Goal: Communication & Community: Answer question/provide support

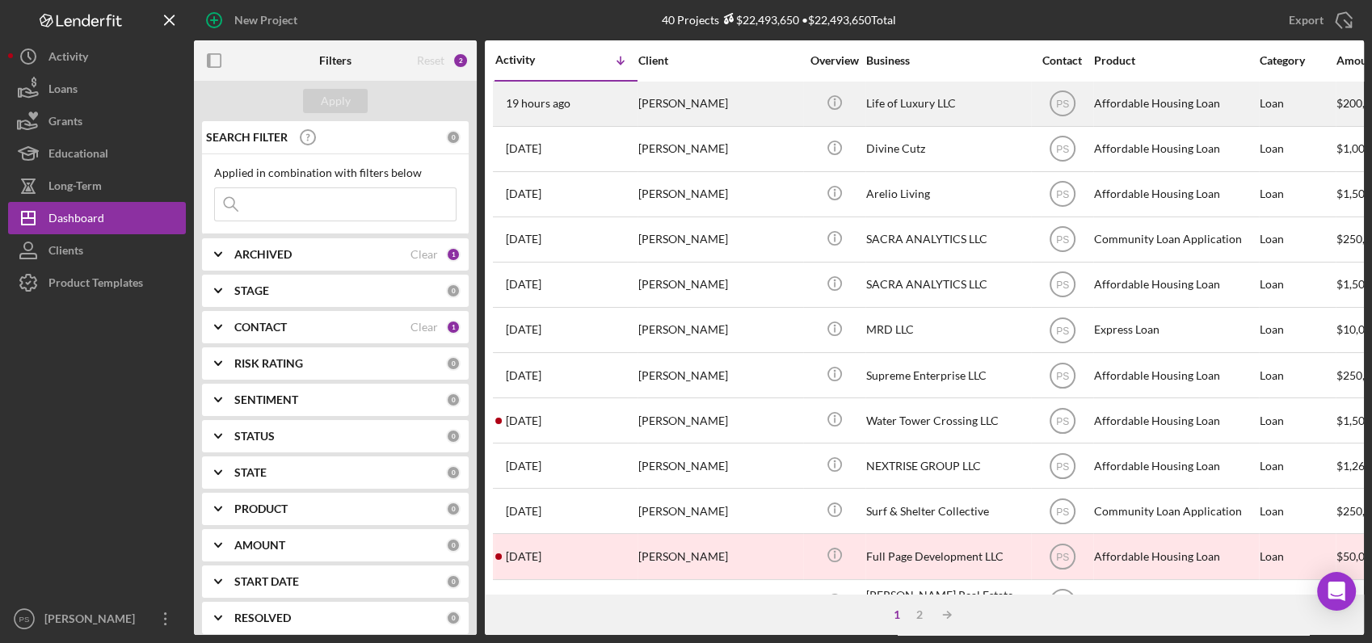
click at [752, 96] on div "[PERSON_NAME]" at bounding box center [719, 103] width 162 height 43
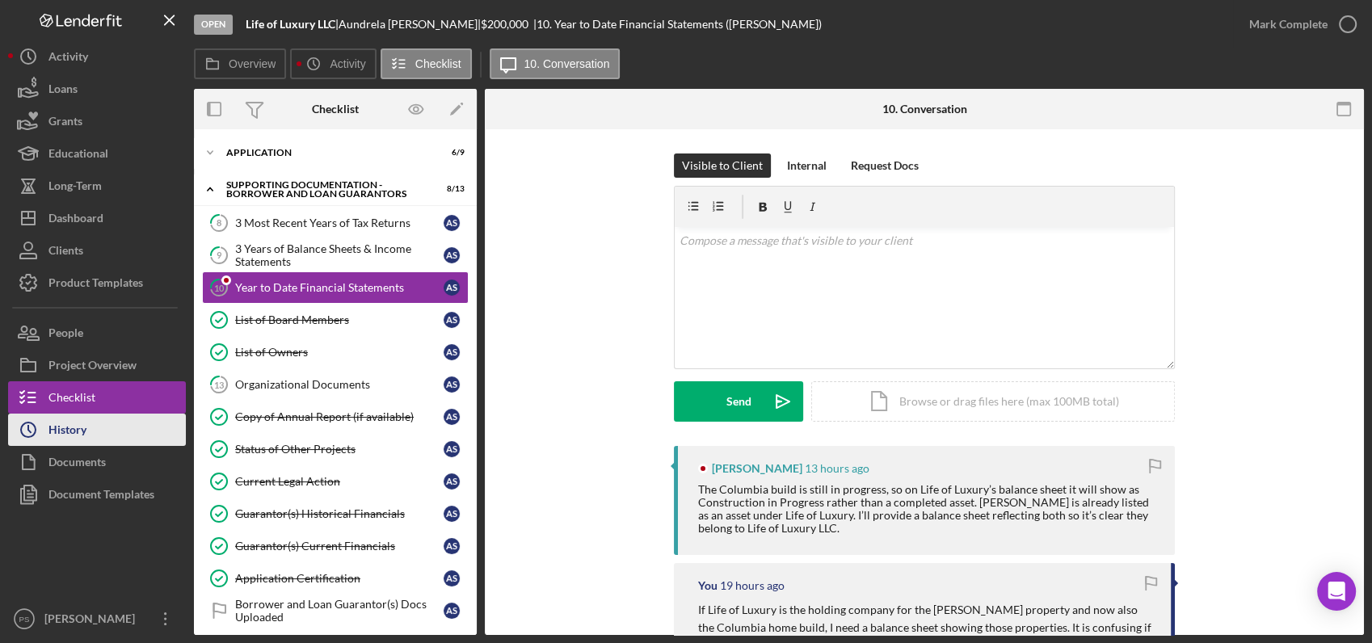
click at [88, 420] on button "Icon/History History" at bounding box center [97, 430] width 178 height 32
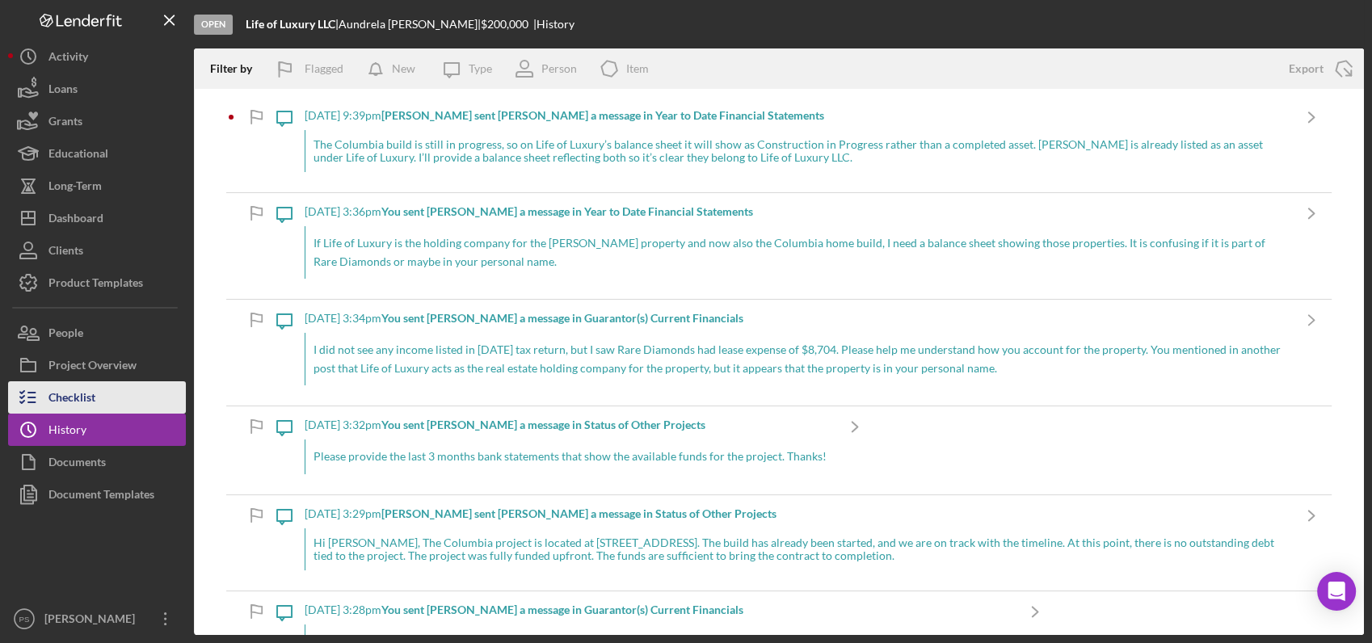
click at [141, 391] on button "Checklist" at bounding box center [97, 397] width 178 height 32
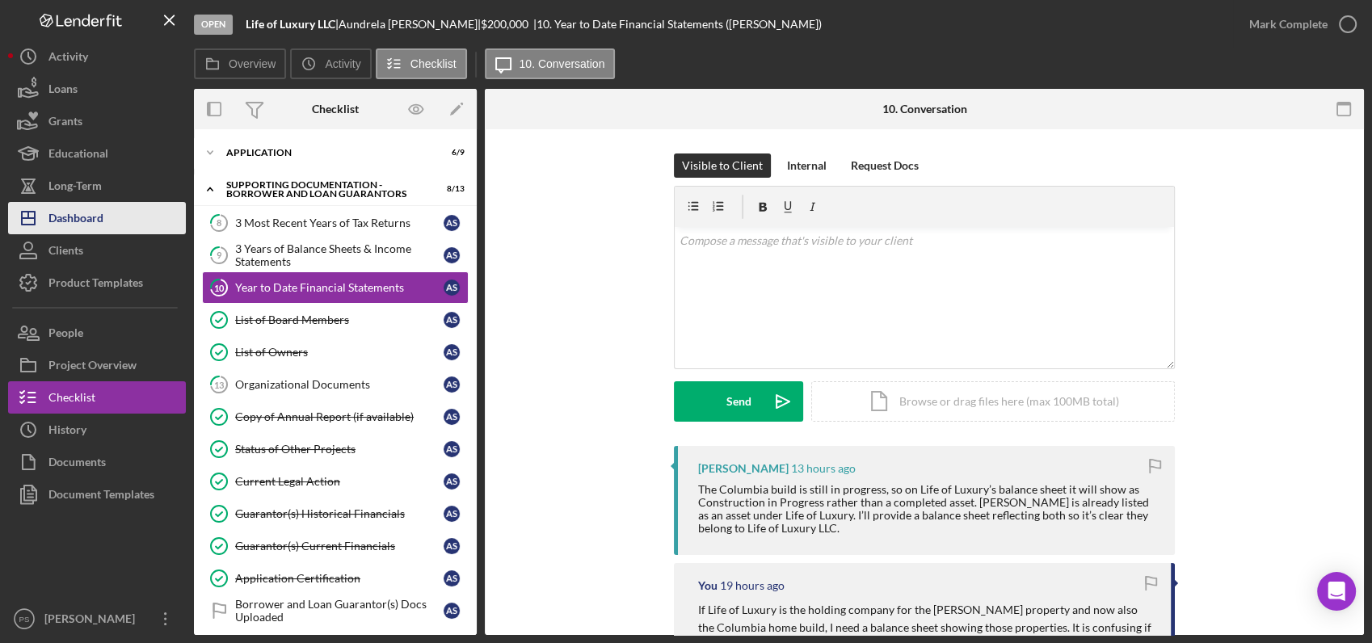
click at [87, 215] on div "Dashboard" at bounding box center [75, 220] width 55 height 36
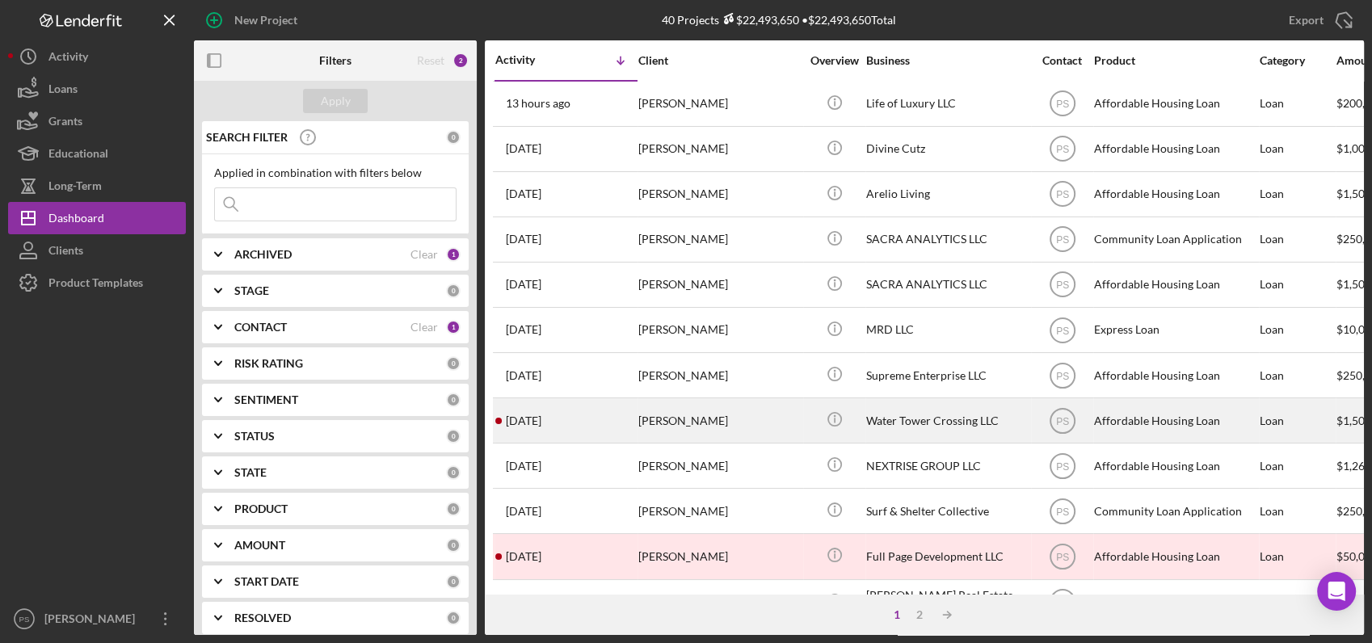
click at [746, 422] on div "[PERSON_NAME]" at bounding box center [719, 420] width 162 height 43
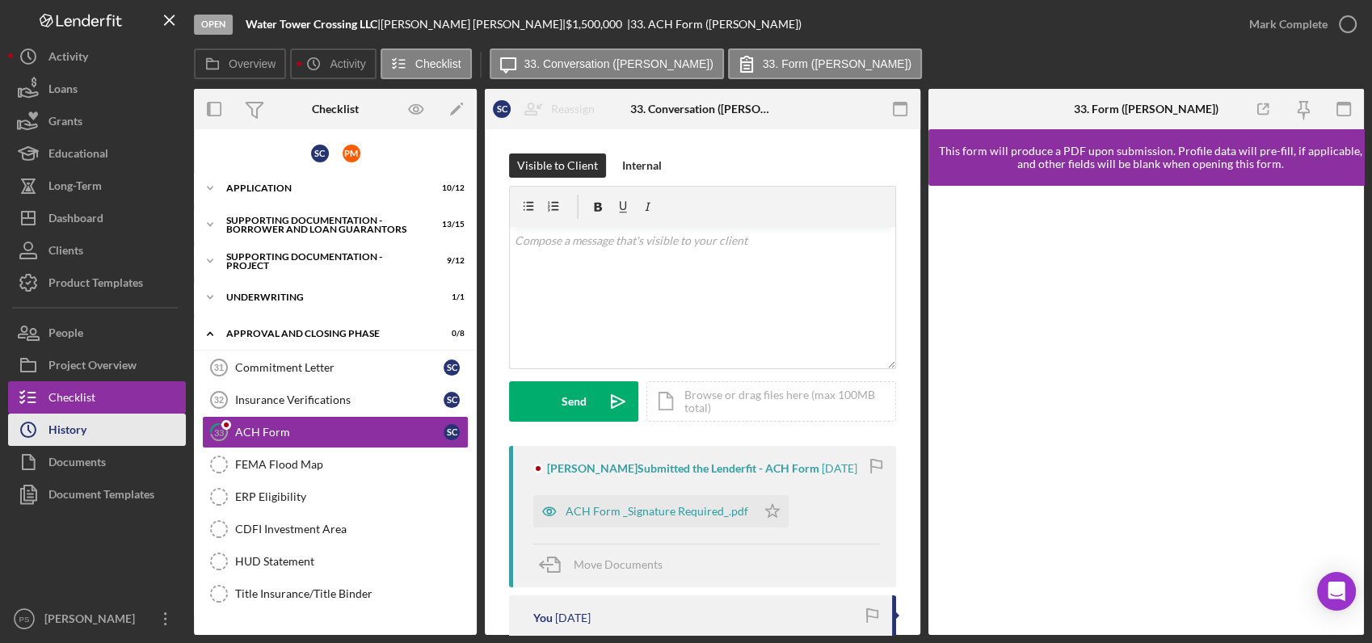
click at [111, 436] on button "Icon/History History" at bounding box center [97, 430] width 178 height 32
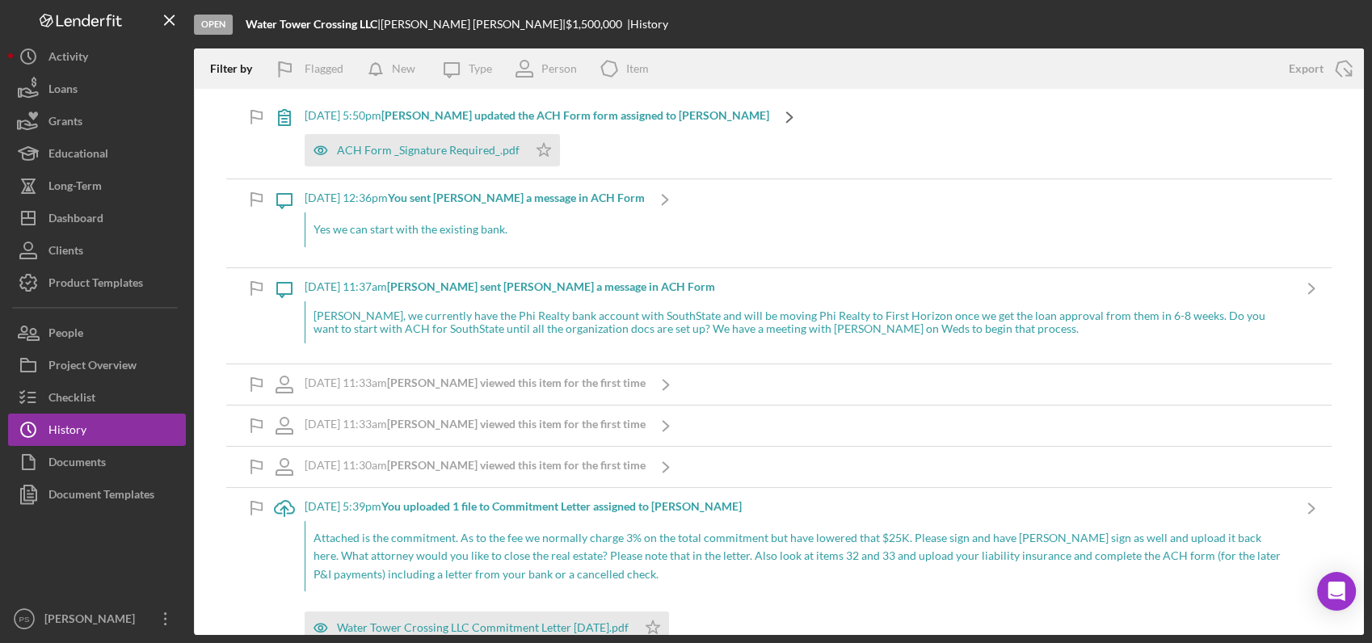
click at [769, 116] on icon "Icon/Navigate" at bounding box center [789, 117] width 40 height 40
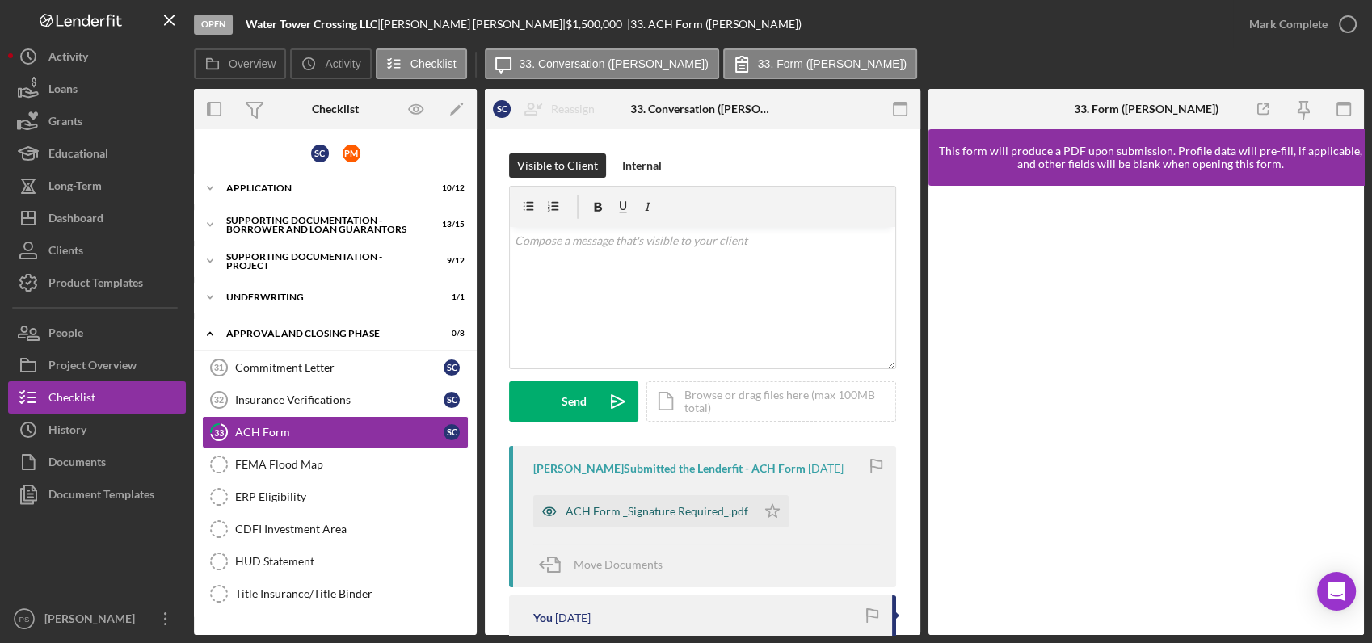
click at [641, 506] on div "ACH Form _Signature Required_.pdf" at bounding box center [657, 511] width 183 height 13
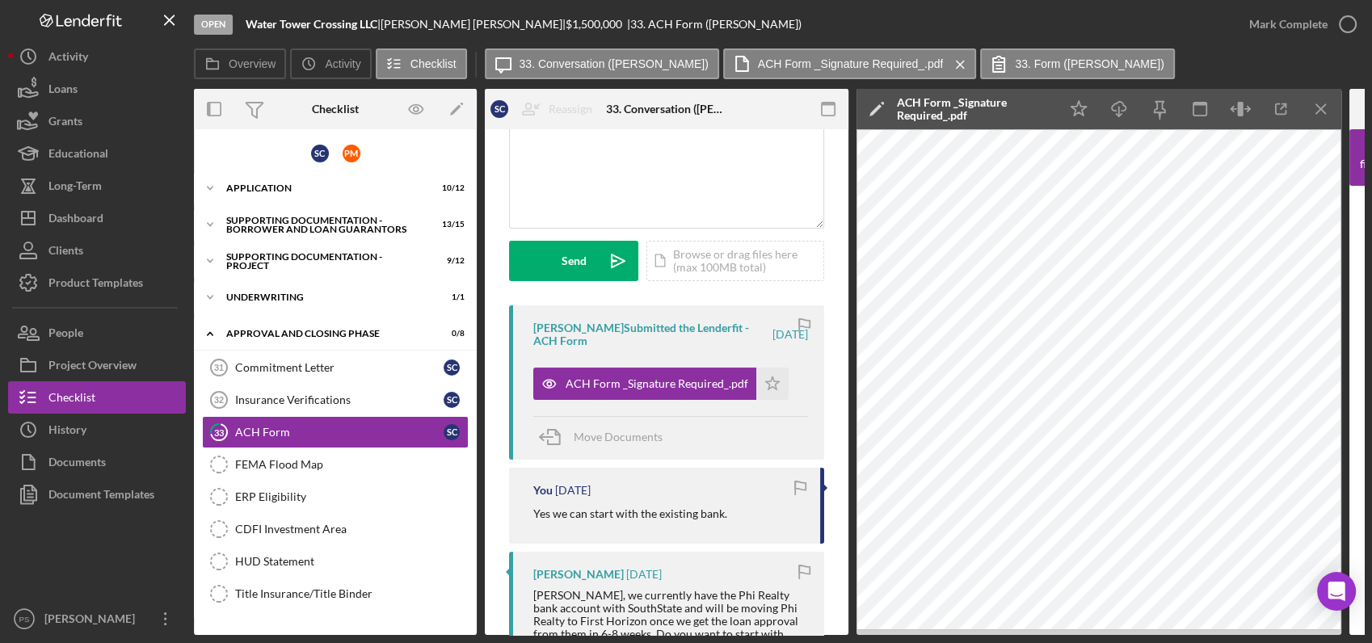
scroll to position [120, 0]
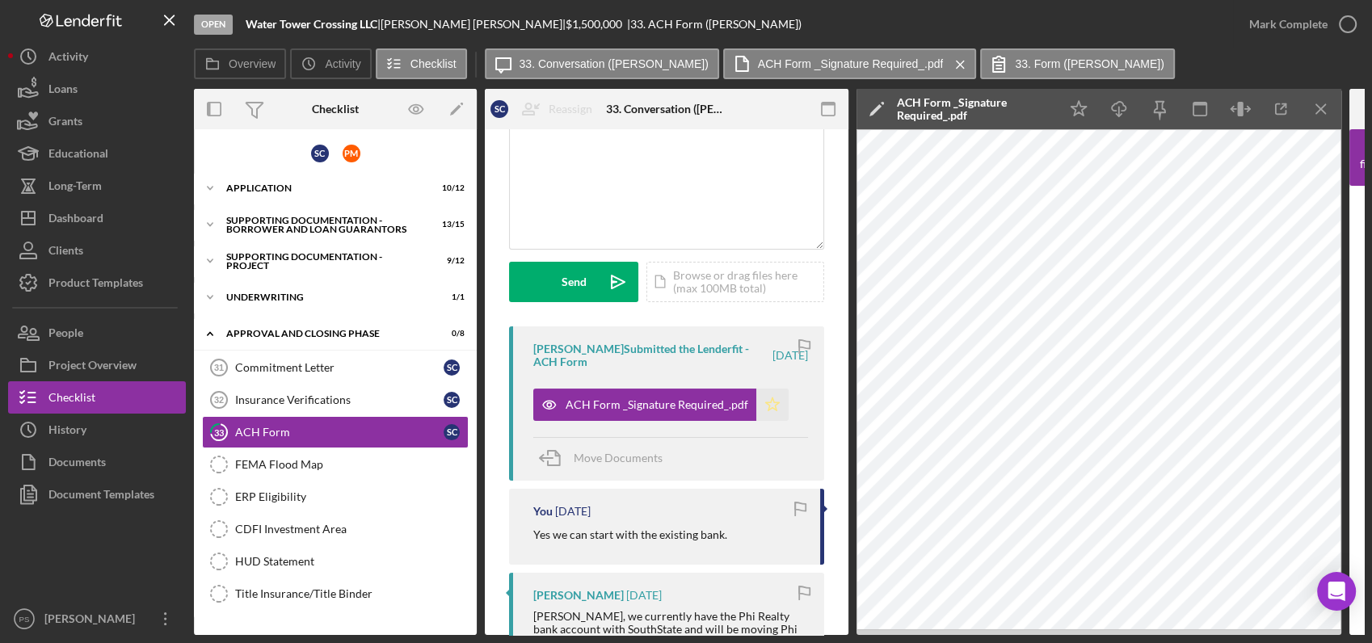
click at [762, 402] on icon "Icon/Star" at bounding box center [772, 405] width 32 height 32
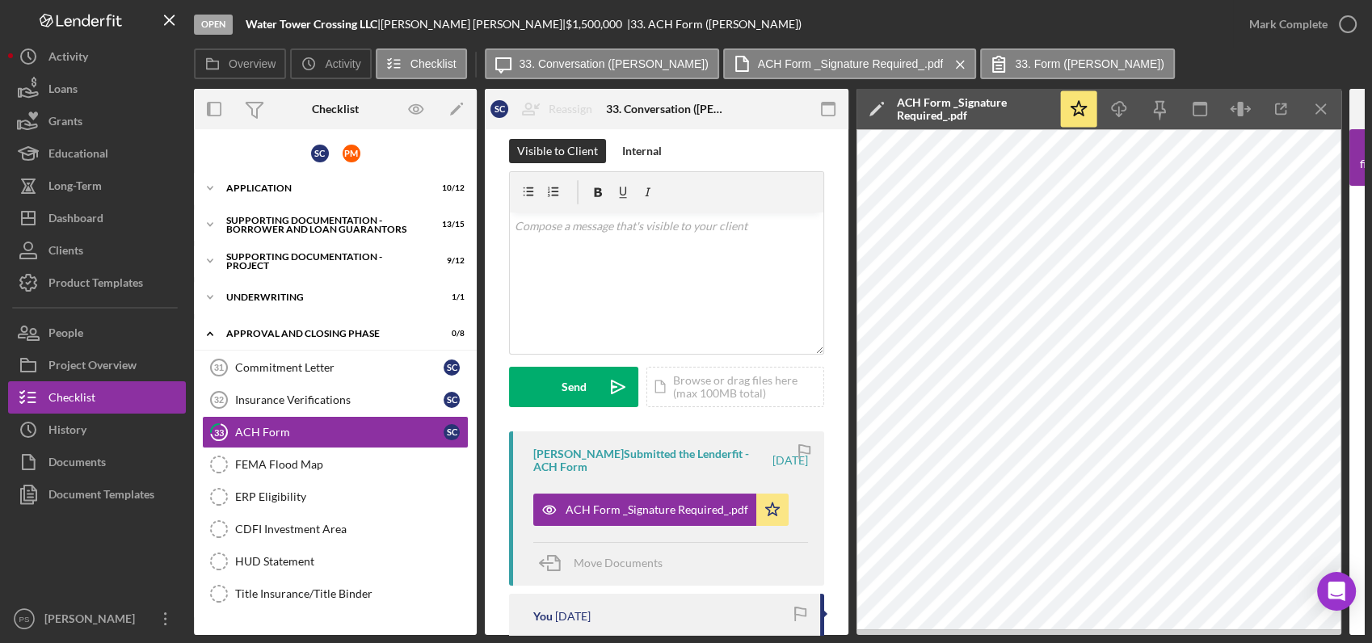
scroll to position [0, 0]
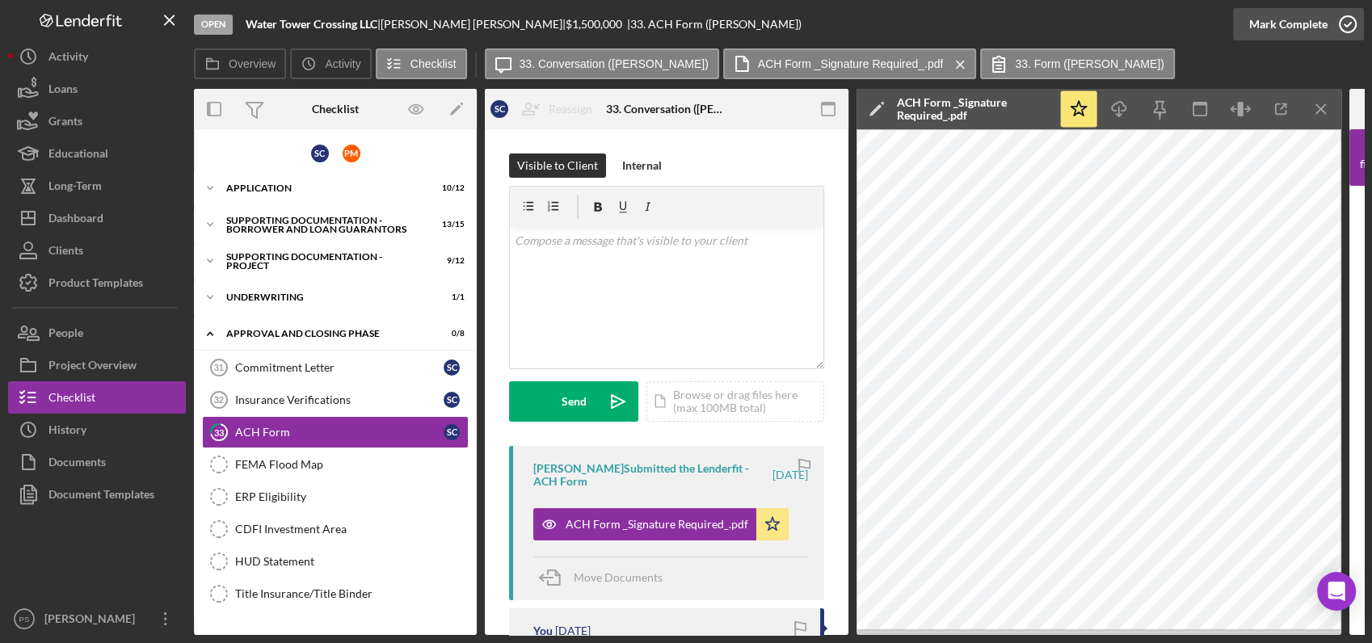
click at [1347, 27] on icon "button" at bounding box center [1347, 24] width 40 height 40
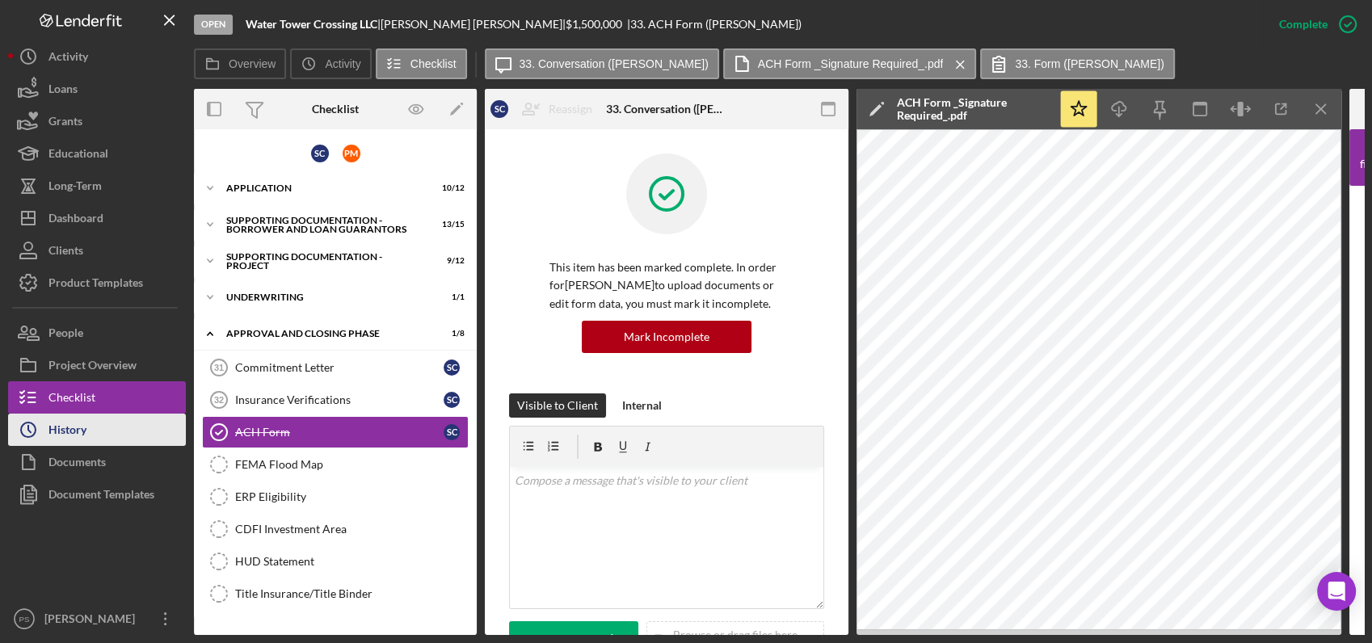
click at [133, 420] on button "Icon/History History" at bounding box center [97, 430] width 178 height 32
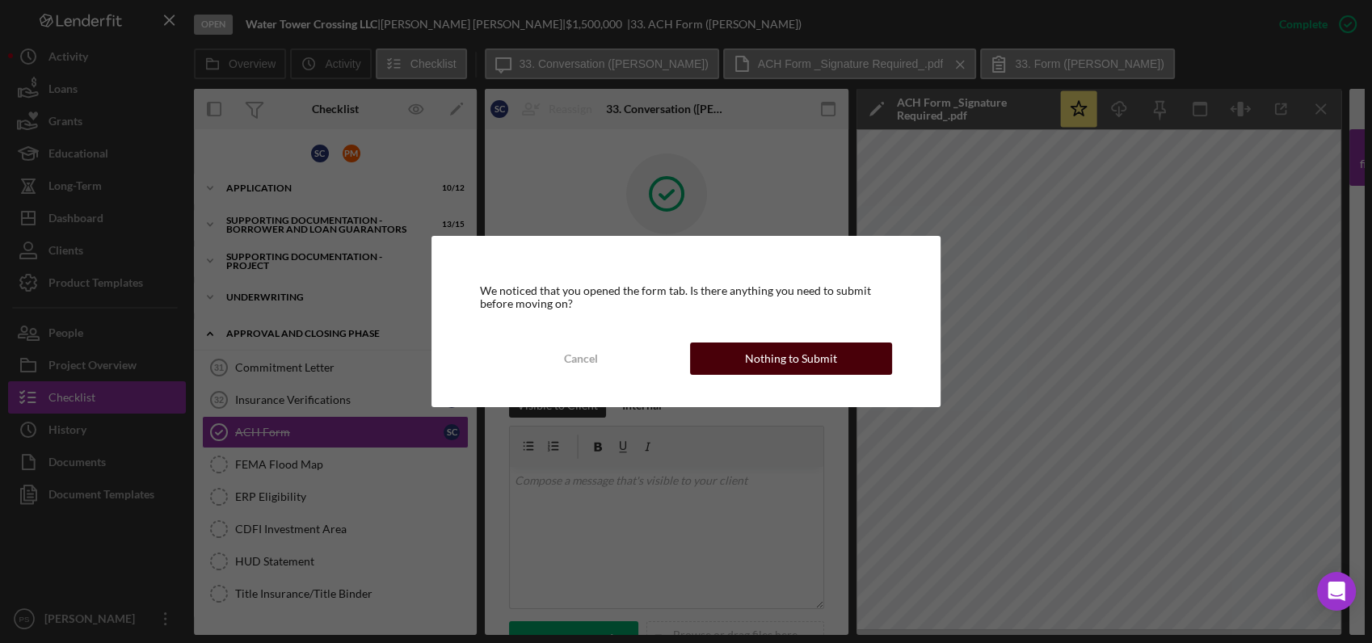
click at [738, 362] on button "Nothing to Submit" at bounding box center [791, 359] width 202 height 32
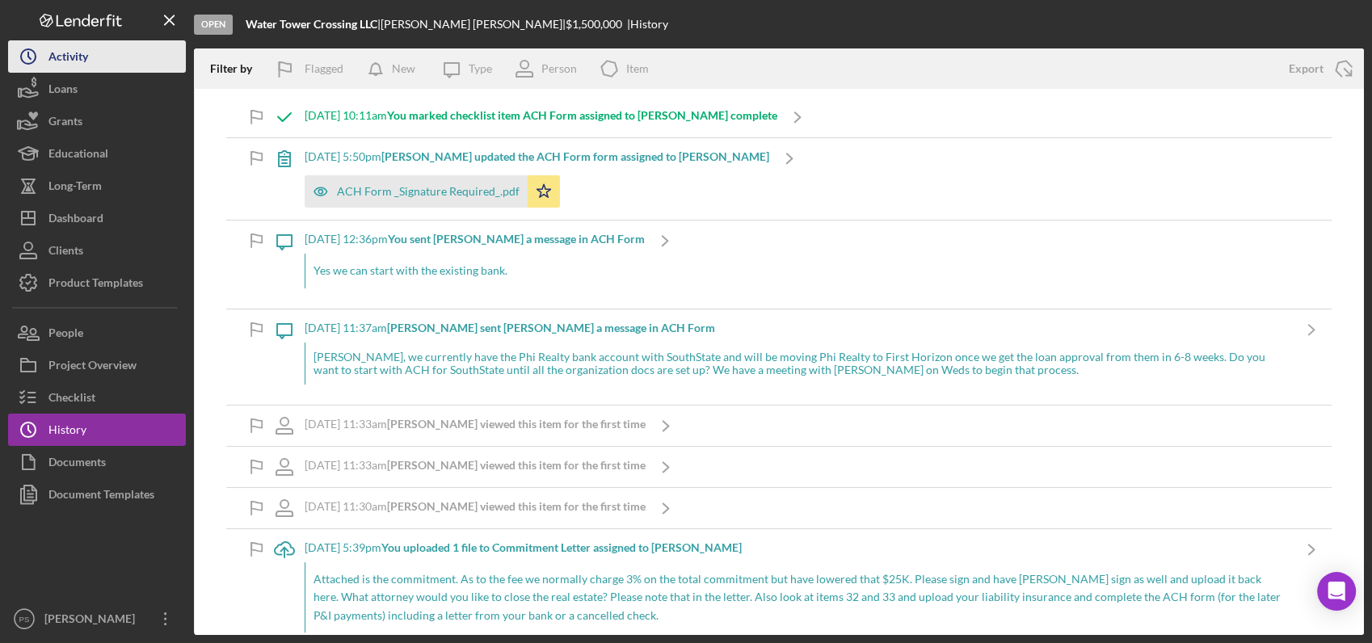
click at [93, 61] on button "Icon/History Activity" at bounding box center [97, 56] width 178 height 32
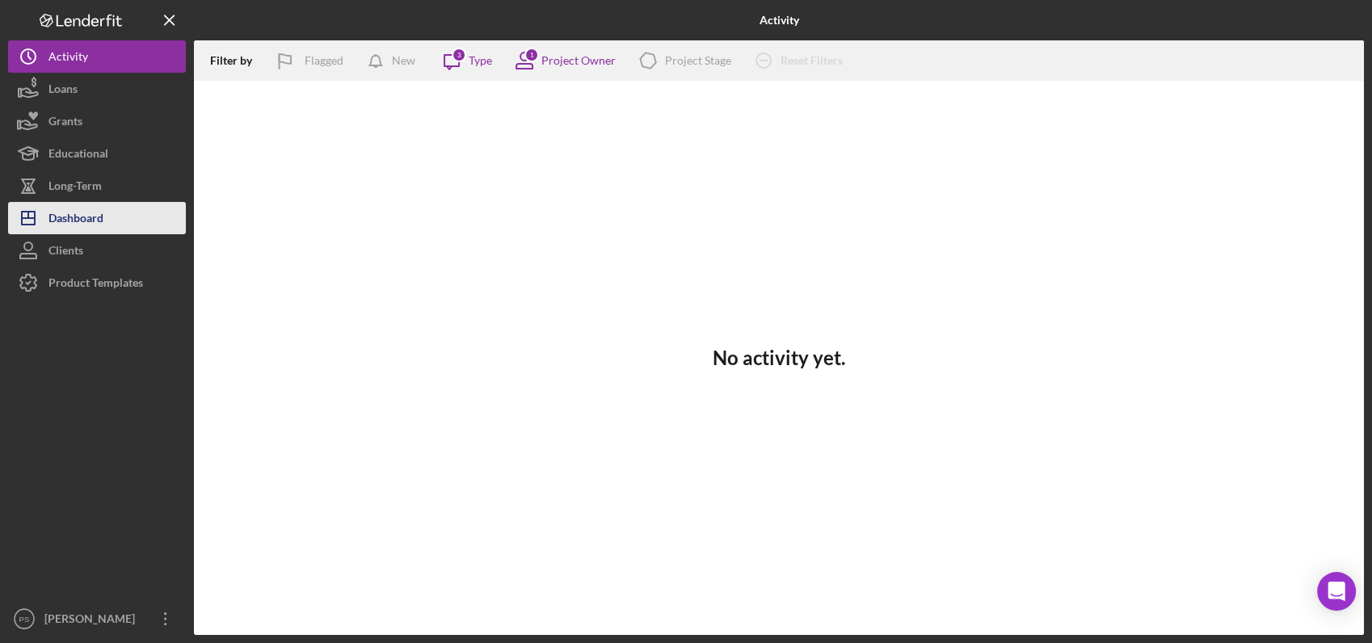
click at [99, 210] on div "Dashboard" at bounding box center [75, 220] width 55 height 36
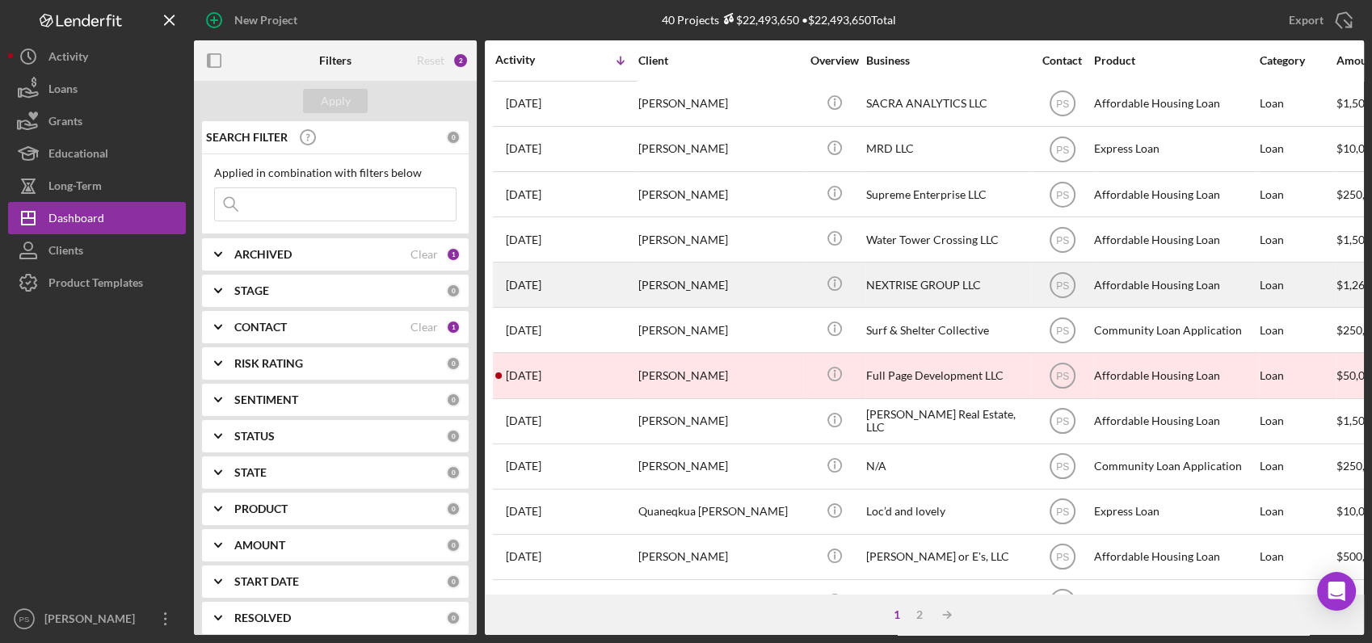
scroll to position [239, 0]
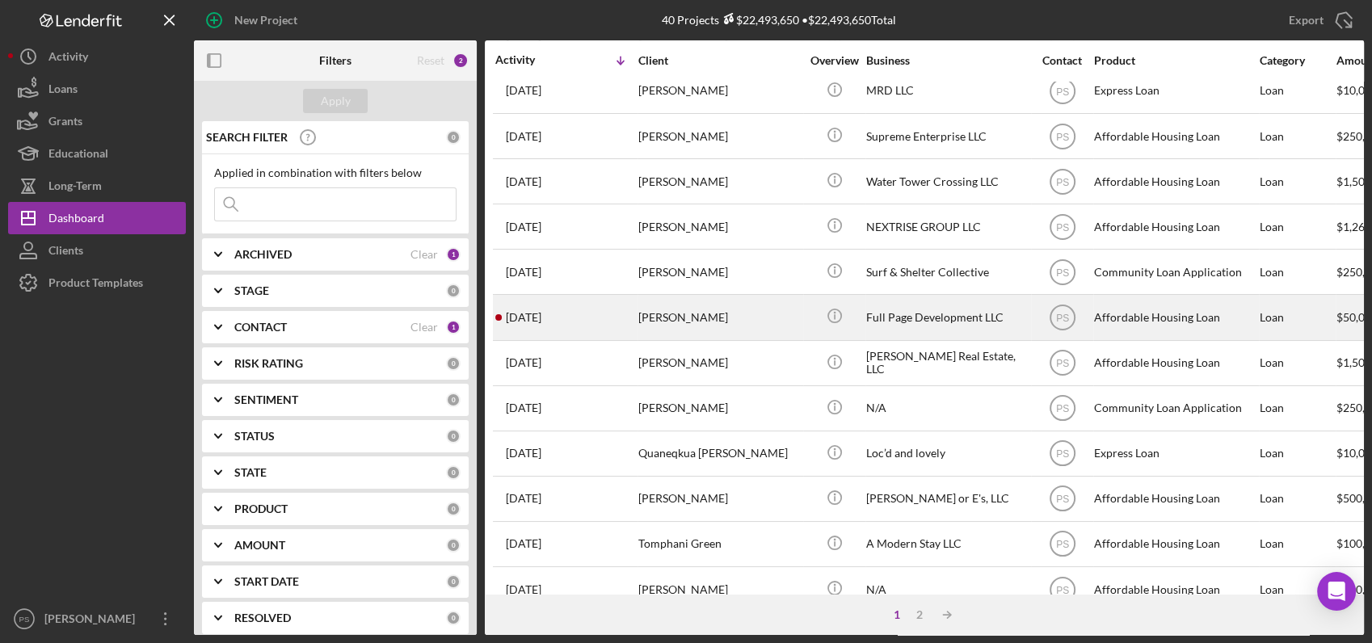
click at [730, 305] on div "[PERSON_NAME]" at bounding box center [719, 317] width 162 height 43
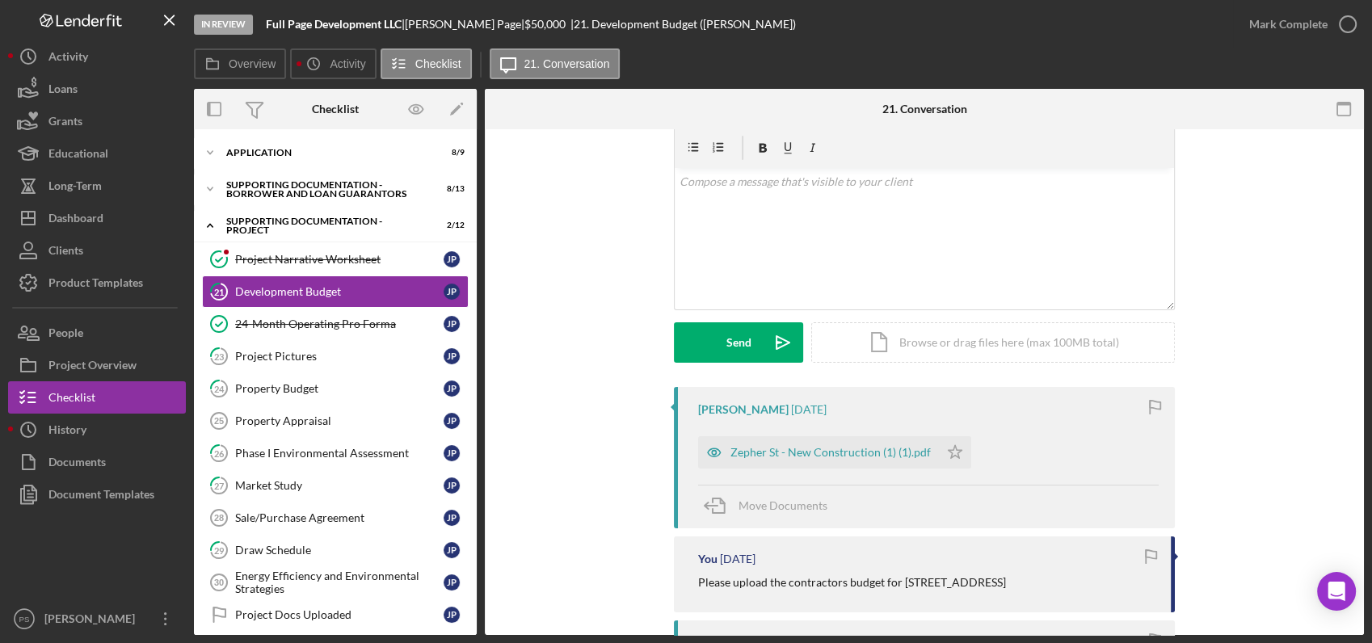
scroll to position [120, 0]
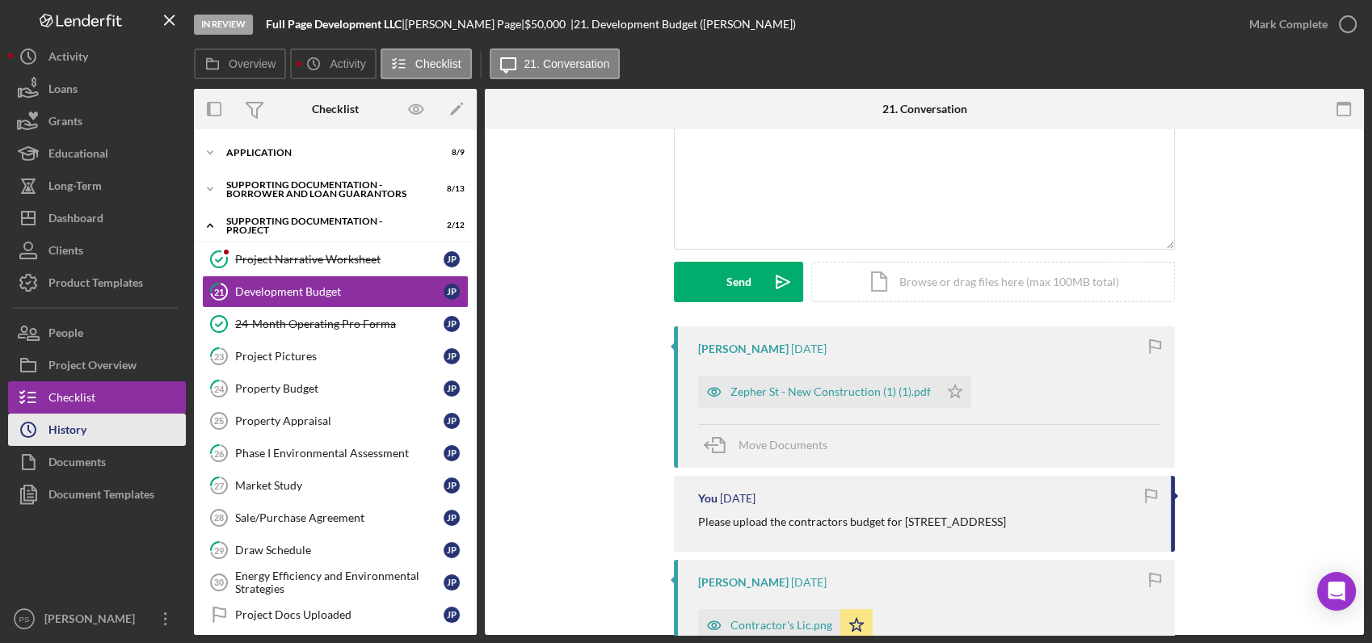
click at [54, 435] on div "History" at bounding box center [67, 432] width 38 height 36
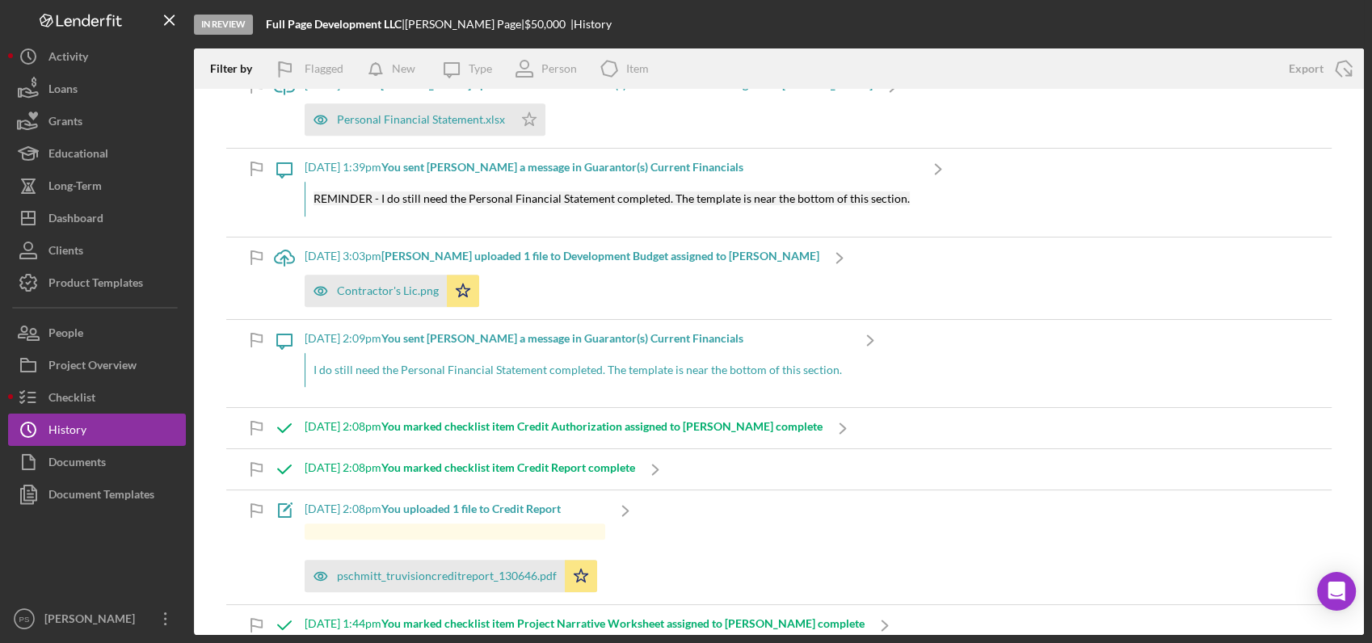
scroll to position [1017, 0]
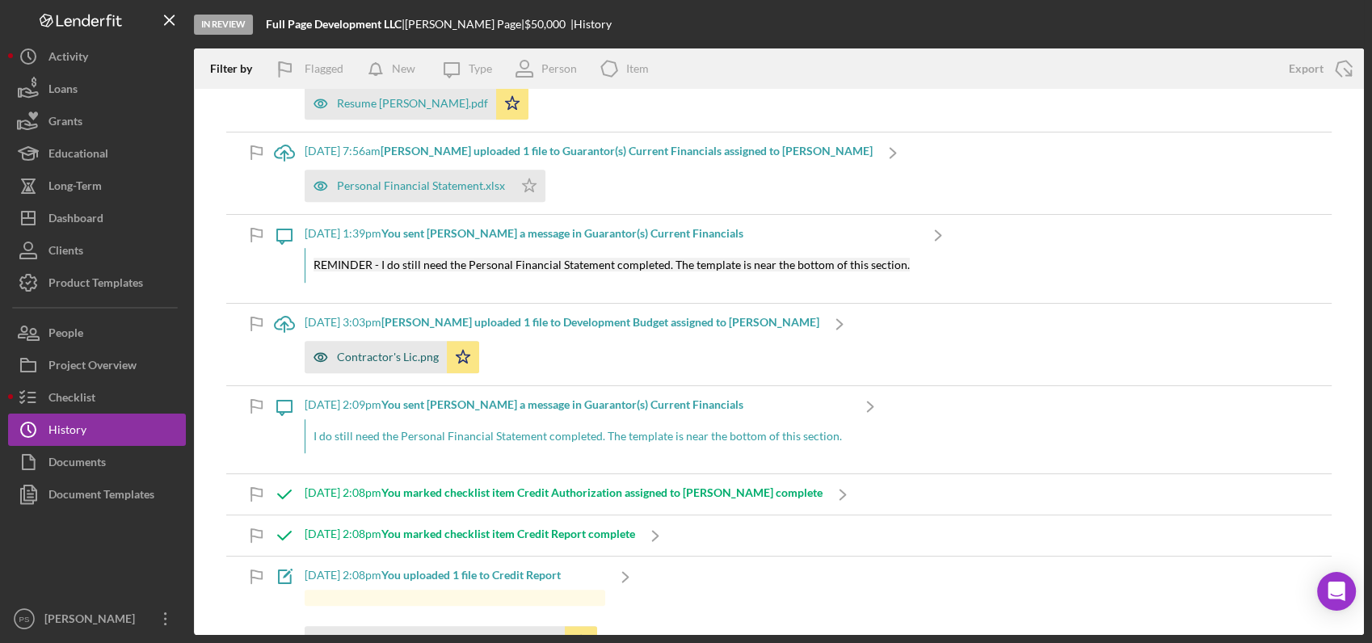
click at [414, 352] on div "Contractor's Lic.png" at bounding box center [388, 357] width 102 height 13
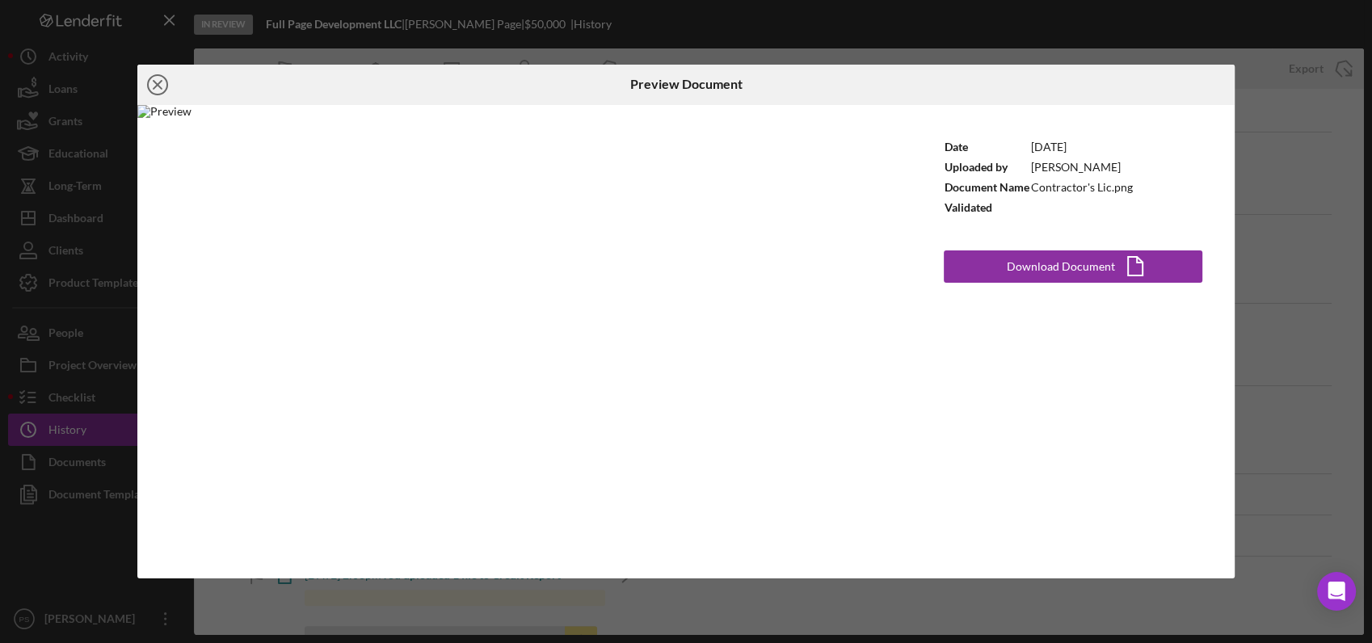
click at [162, 86] on icon "Icon/Close" at bounding box center [157, 85] width 40 height 40
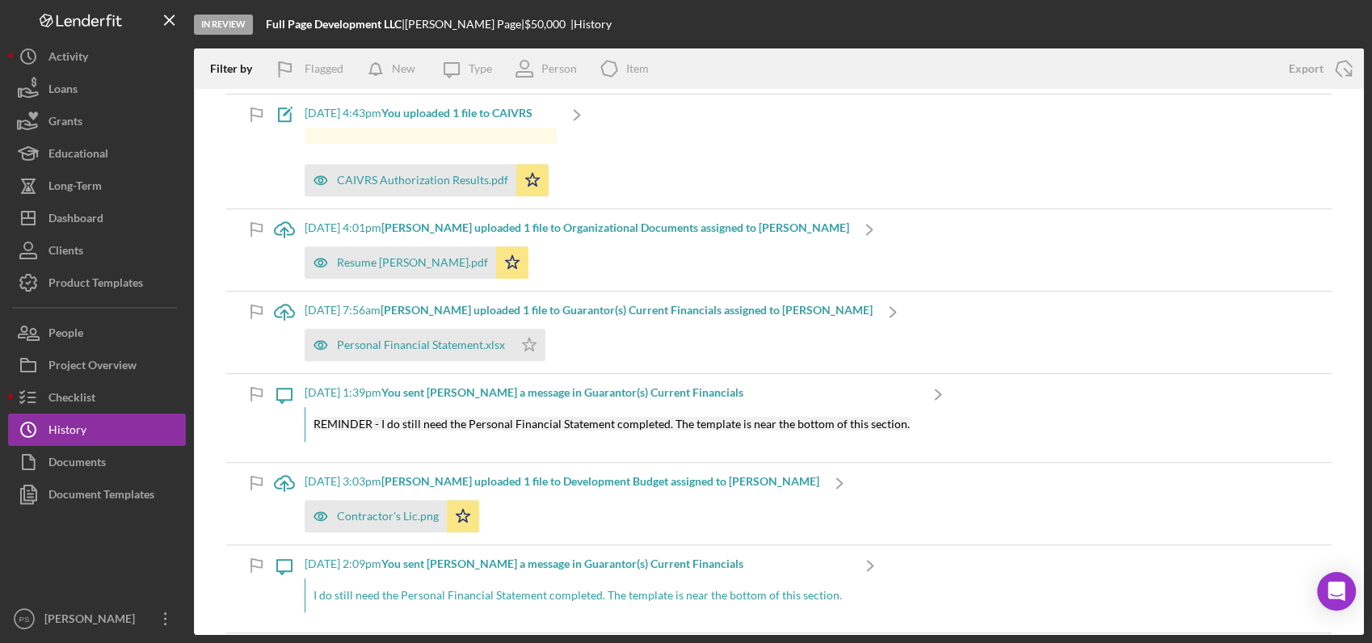
scroll to position [838, 0]
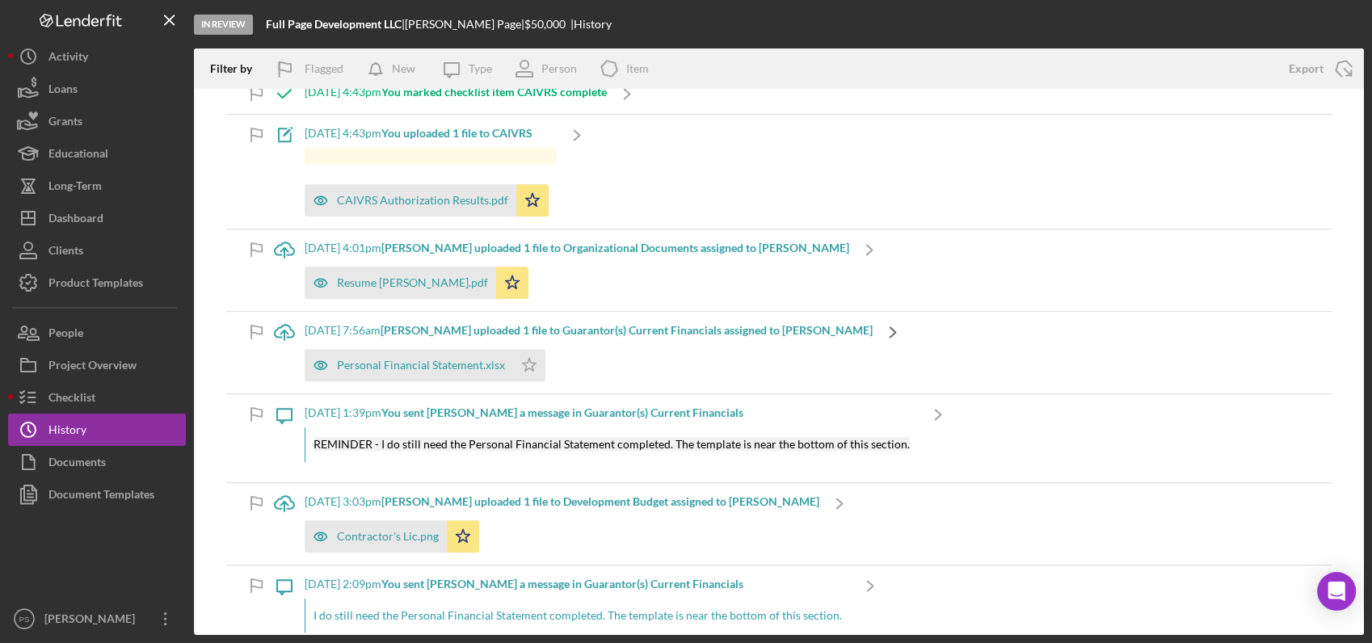
click at [873, 326] on icon "Icon/Navigate" at bounding box center [893, 332] width 40 height 40
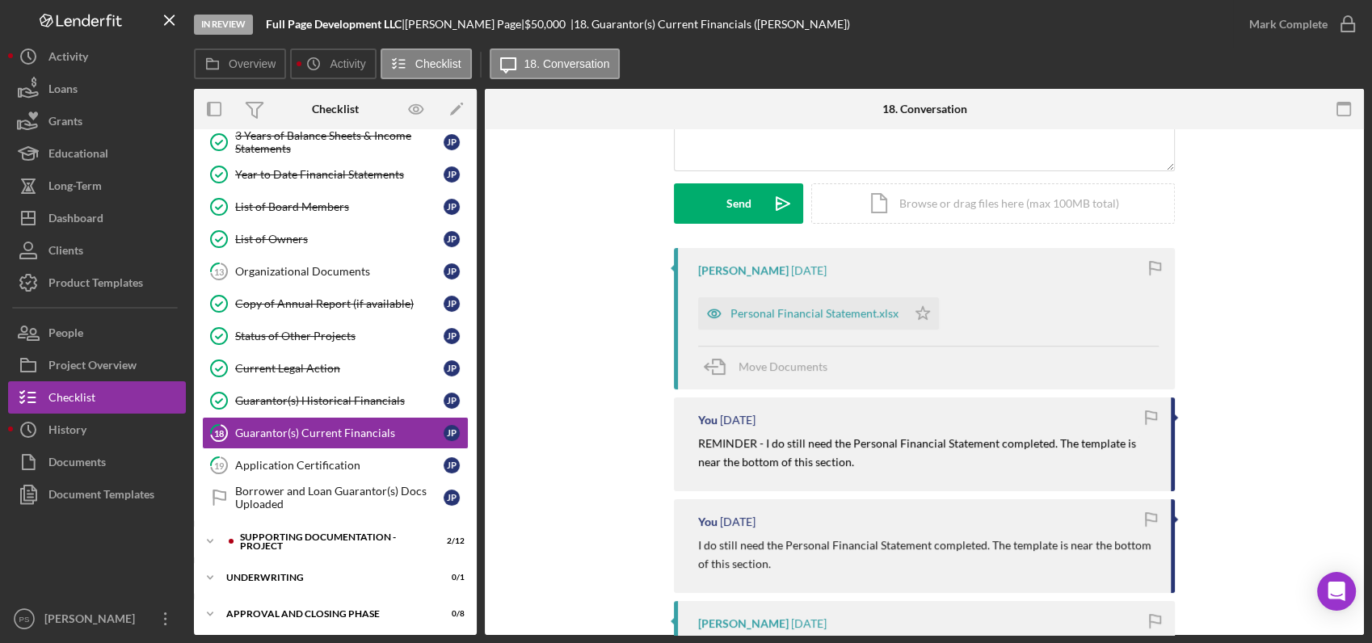
scroll to position [239, 0]
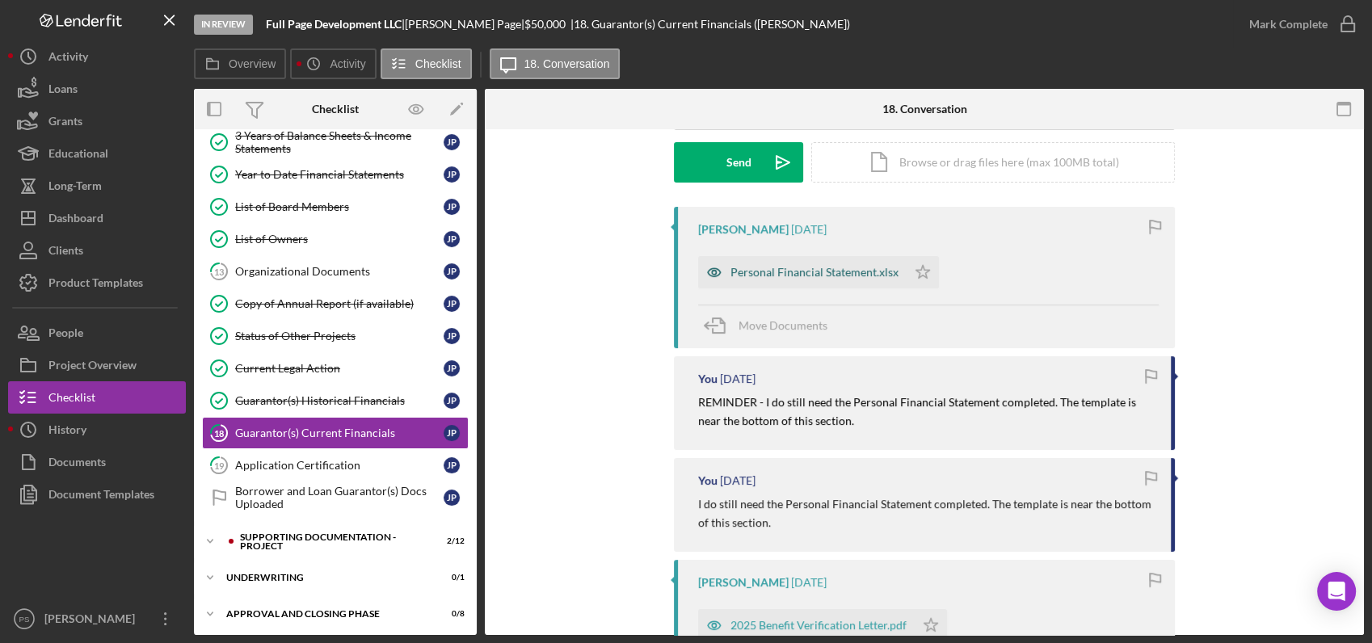
click at [847, 278] on div "Personal Financial Statement.xlsx" at bounding box center [814, 272] width 168 height 13
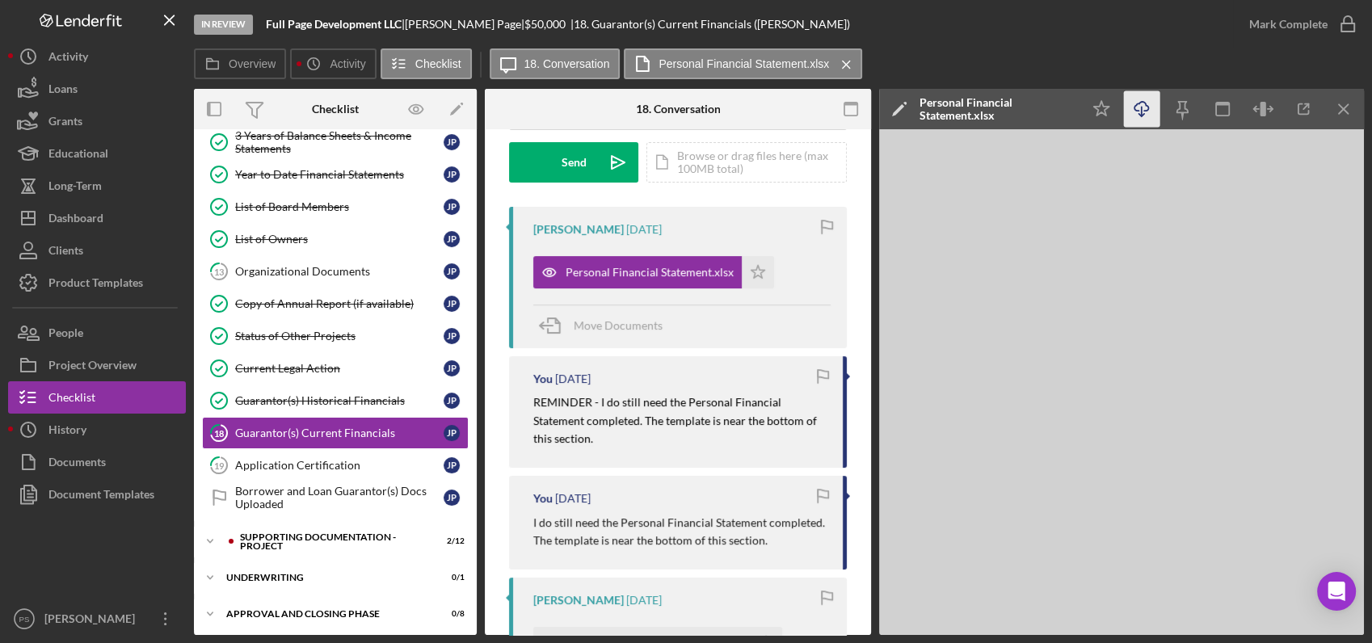
click at [1134, 110] on icon "button" at bounding box center [1141, 106] width 14 height 9
click at [112, 426] on button "Icon/History History" at bounding box center [97, 430] width 178 height 32
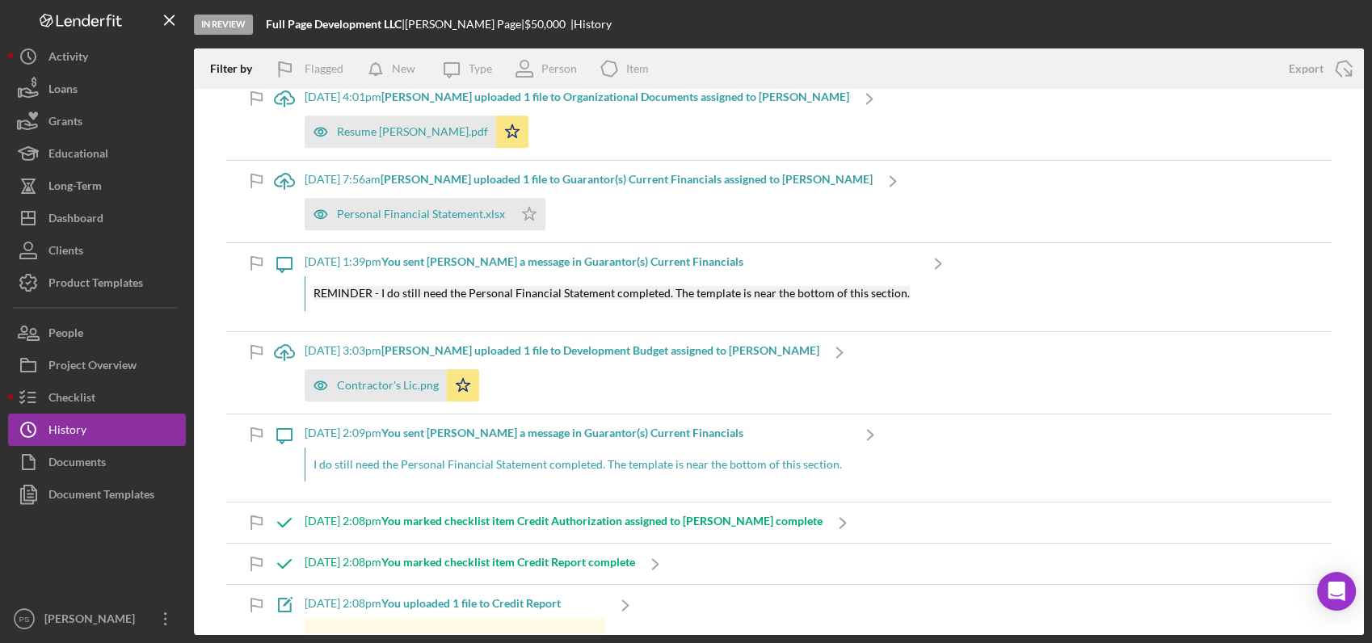
scroll to position [957, 0]
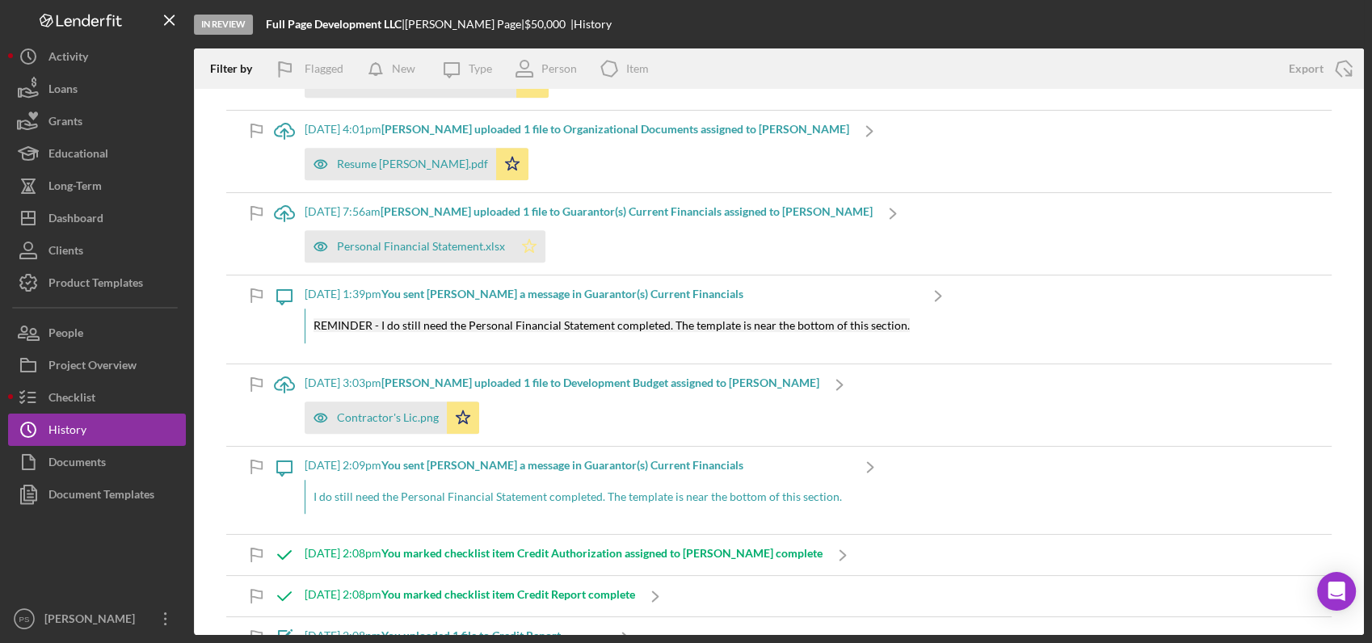
click at [528, 244] on icon "Icon/Star" at bounding box center [529, 246] width 32 height 32
click at [423, 411] on div "Contractor's Lic.png" at bounding box center [388, 417] width 102 height 13
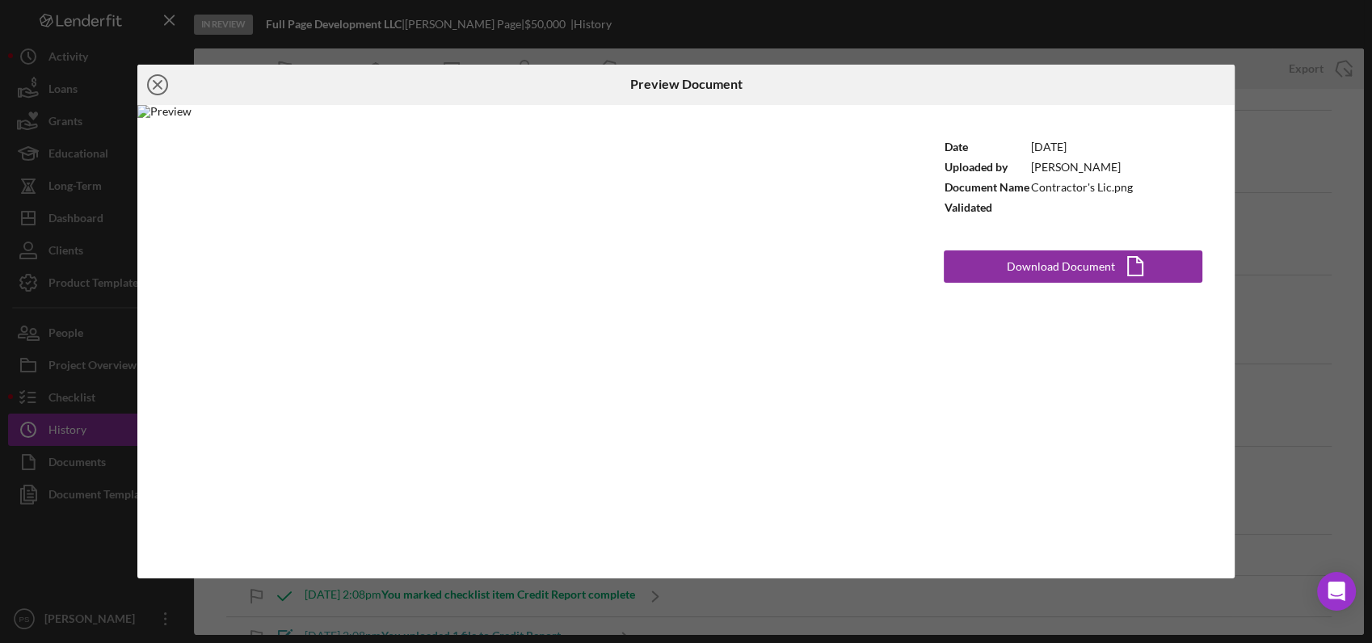
click at [152, 82] on icon "Icon/Close" at bounding box center [157, 85] width 40 height 40
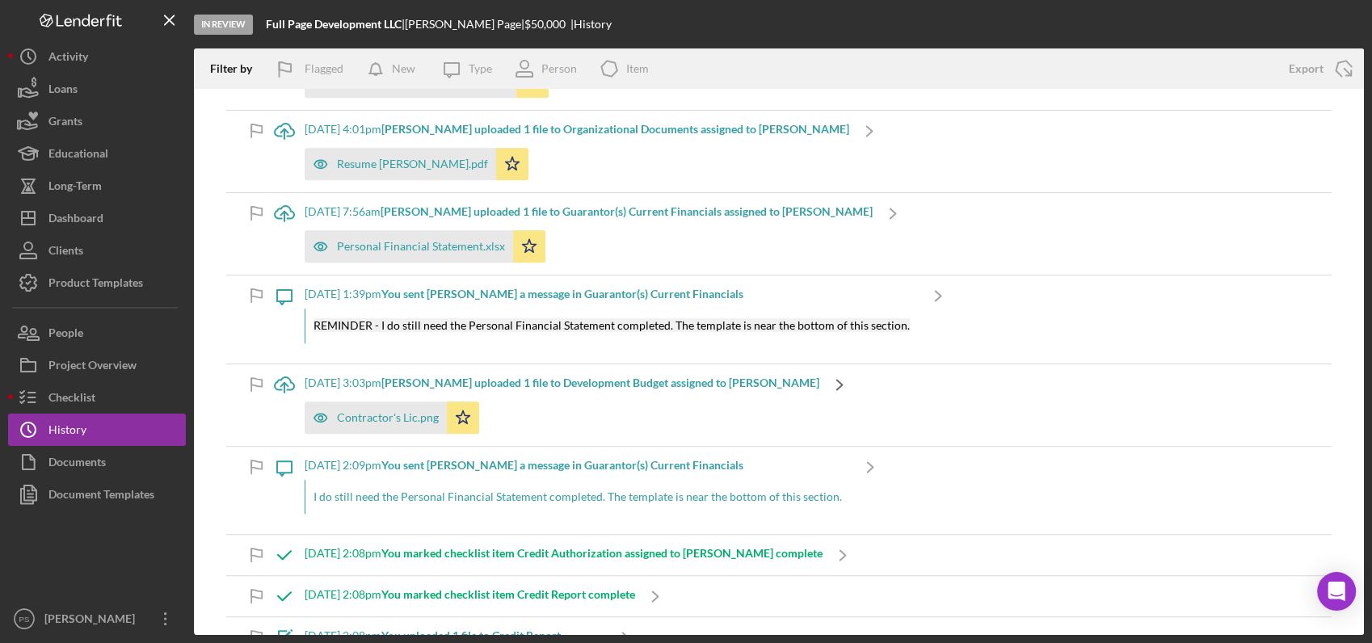
click at [826, 384] on icon "Icon/Navigate" at bounding box center [839, 384] width 40 height 40
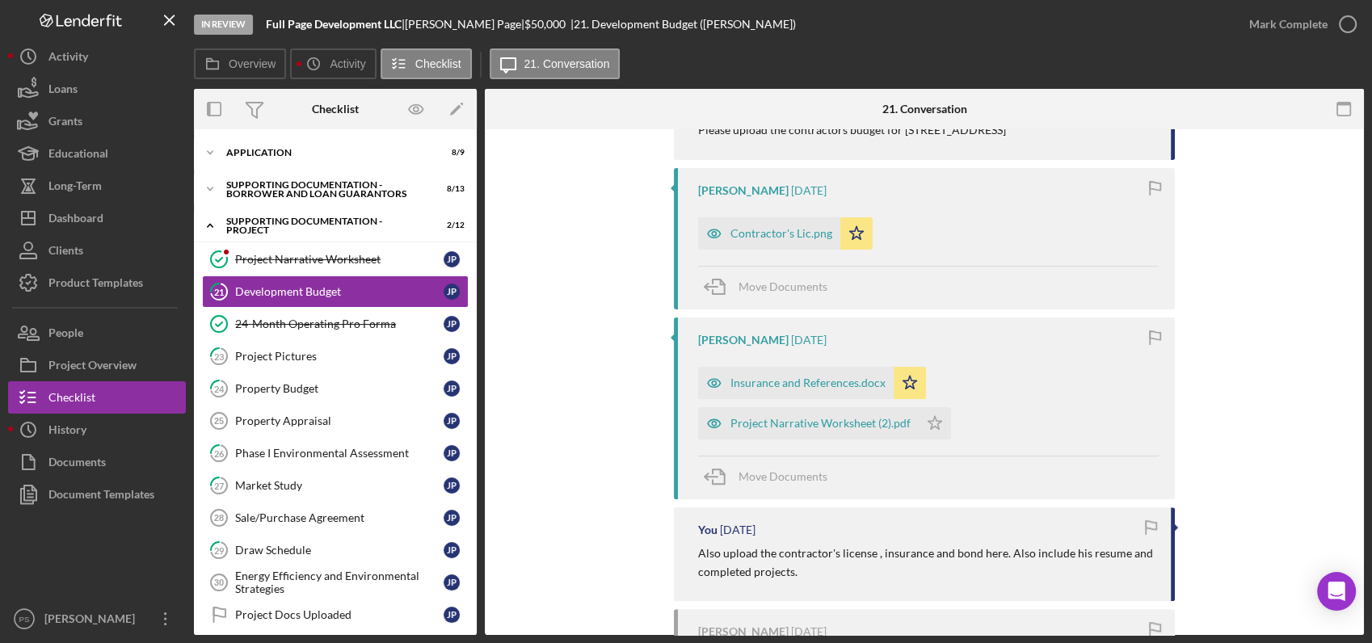
scroll to position [538, 0]
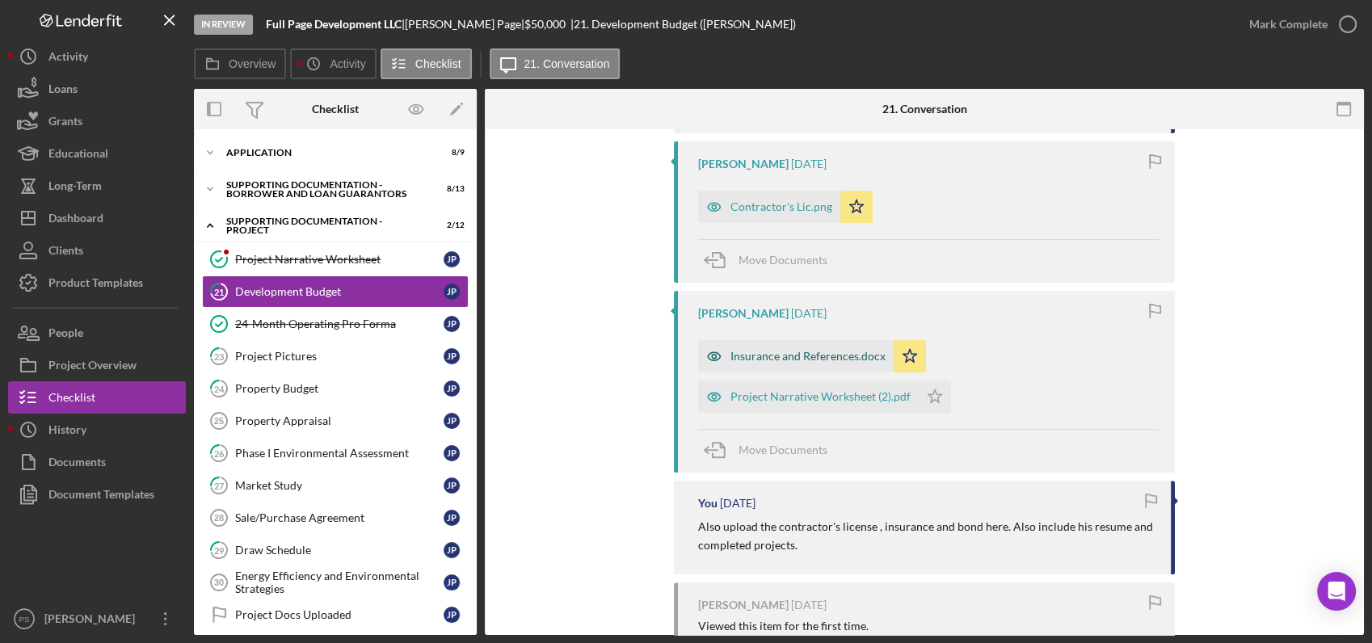
click at [853, 351] on div "Insurance and References.docx" at bounding box center [807, 356] width 155 height 13
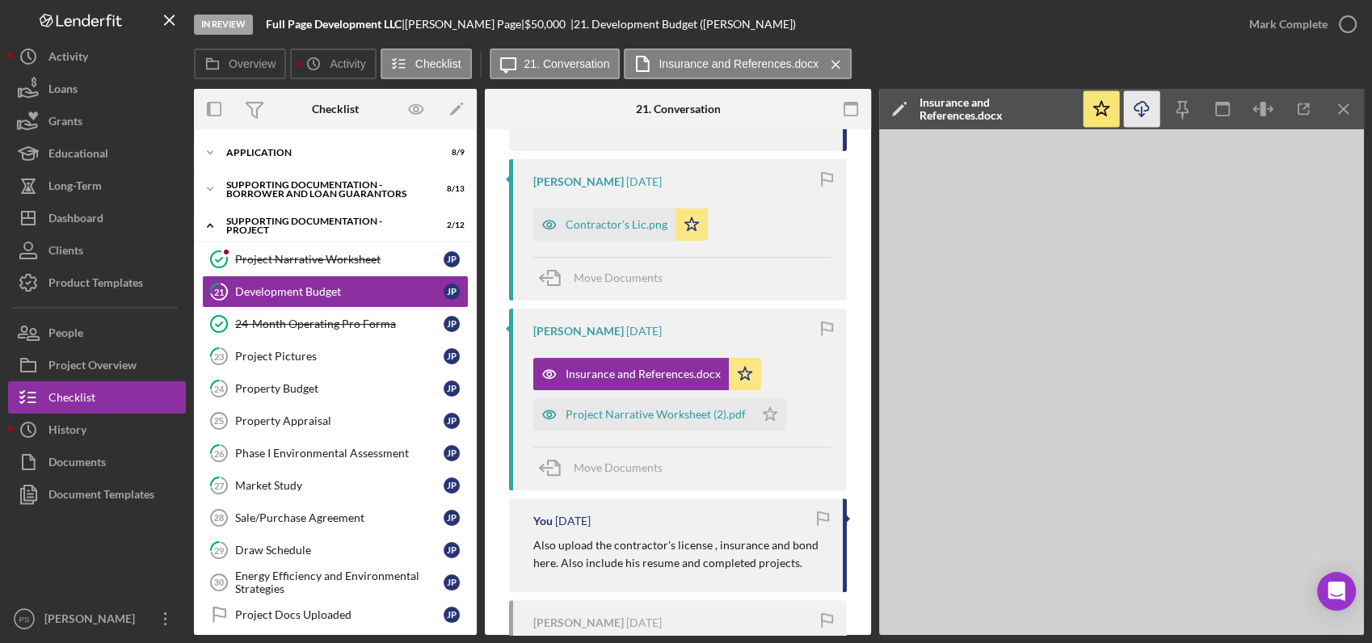
click at [1143, 103] on icon "Icon/Download" at bounding box center [1142, 109] width 36 height 36
click at [672, 408] on div "Project Narrative Worksheet (2).pdf" at bounding box center [656, 414] width 180 height 13
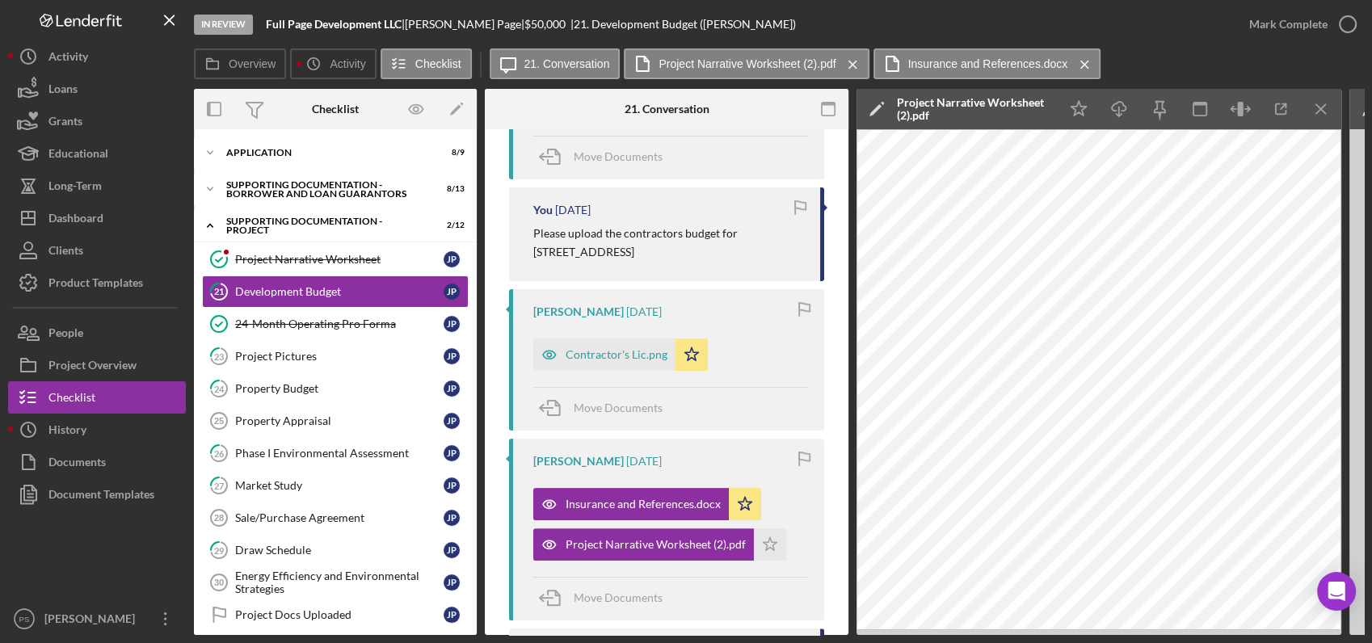
scroll to position [359, 0]
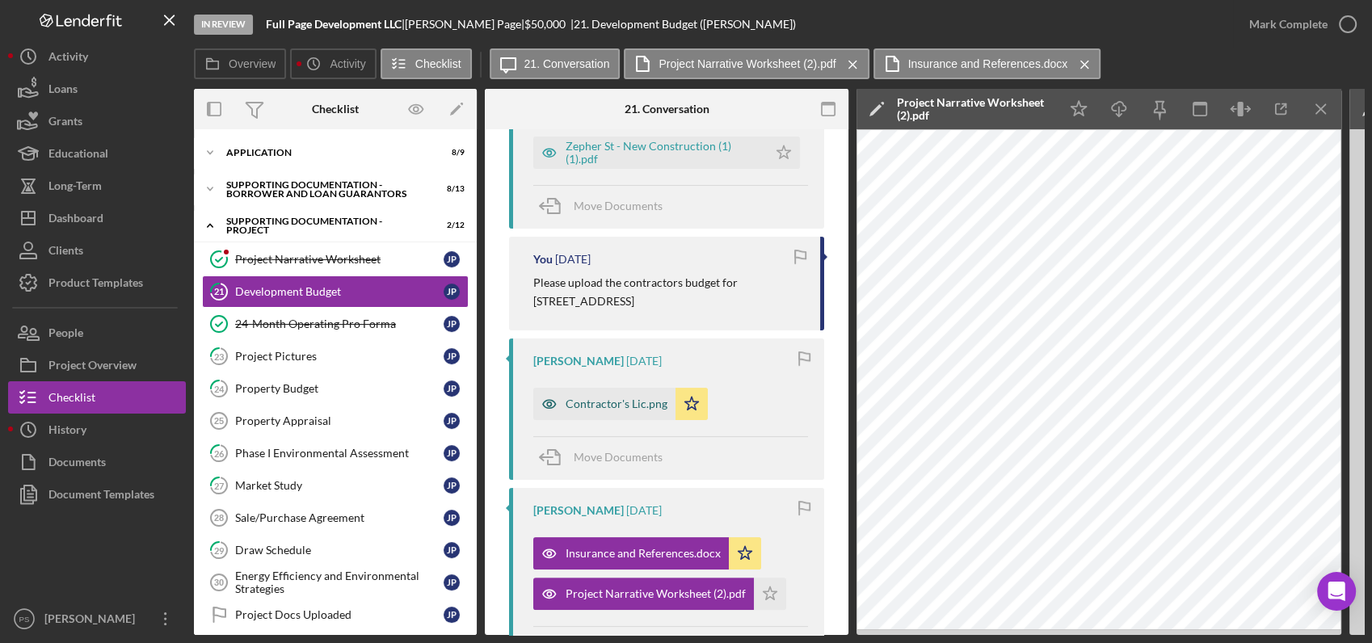
click at [643, 402] on div "Contractor's Lic.png" at bounding box center [617, 403] width 102 height 13
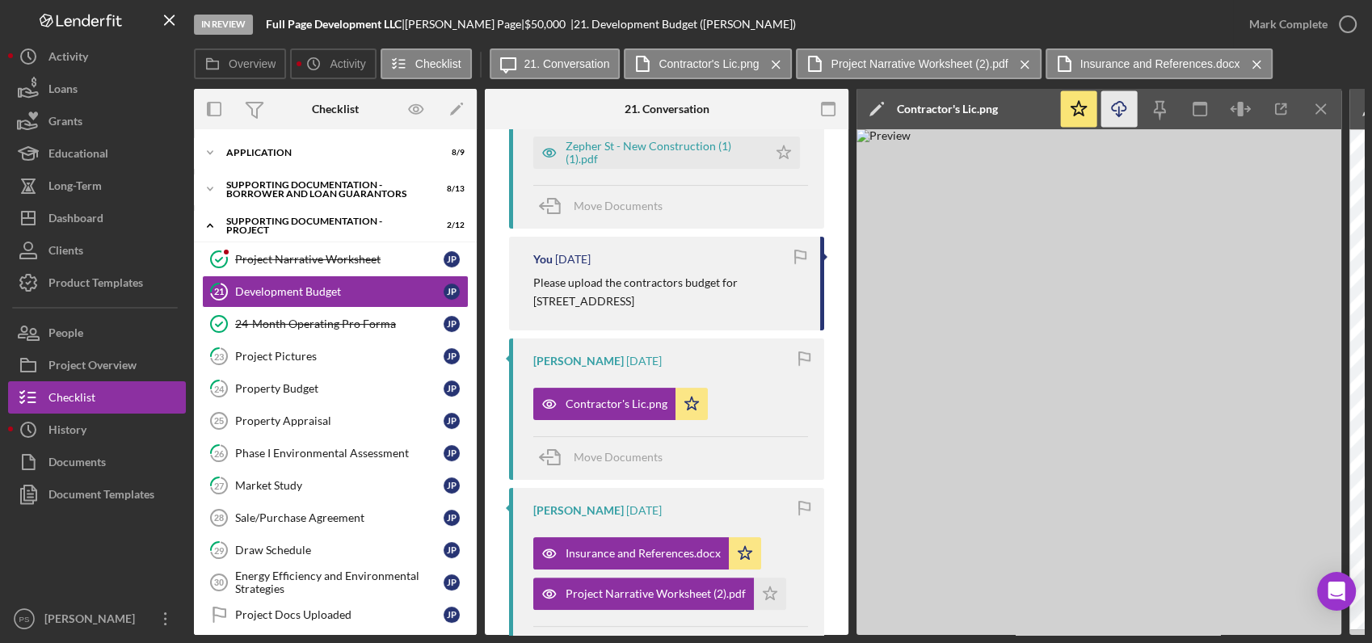
click at [1117, 114] on icon "Icon/Download" at bounding box center [1119, 109] width 36 height 36
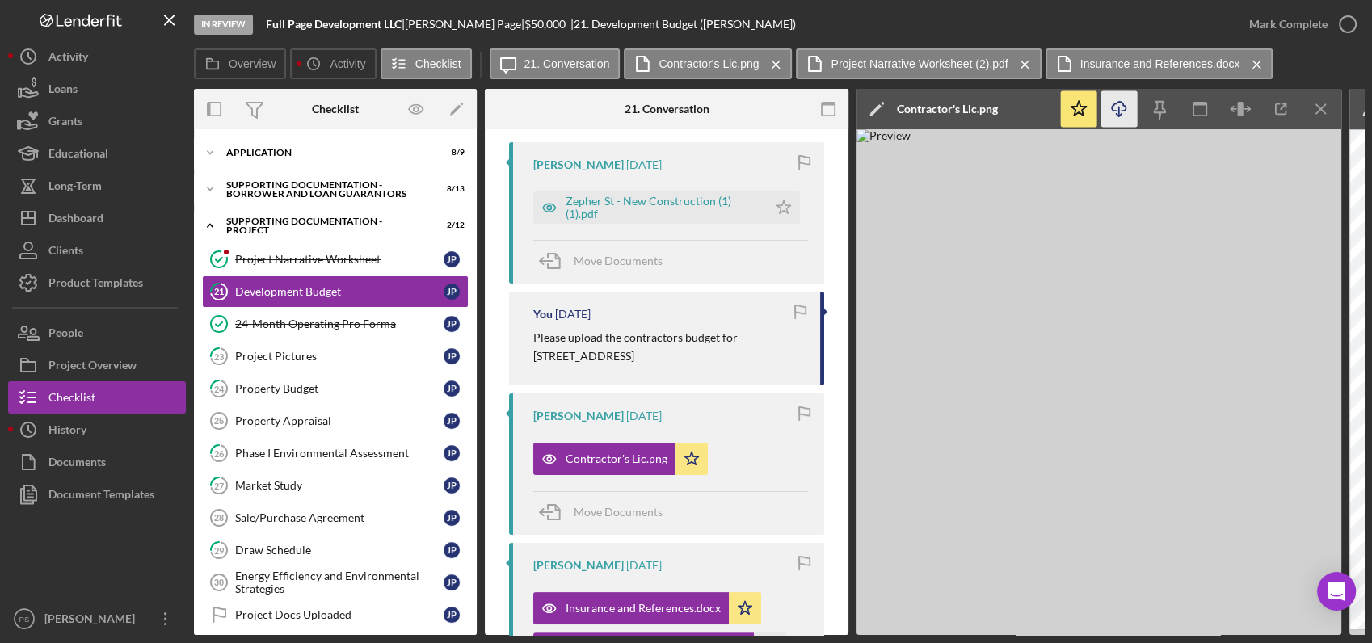
scroll to position [120, 0]
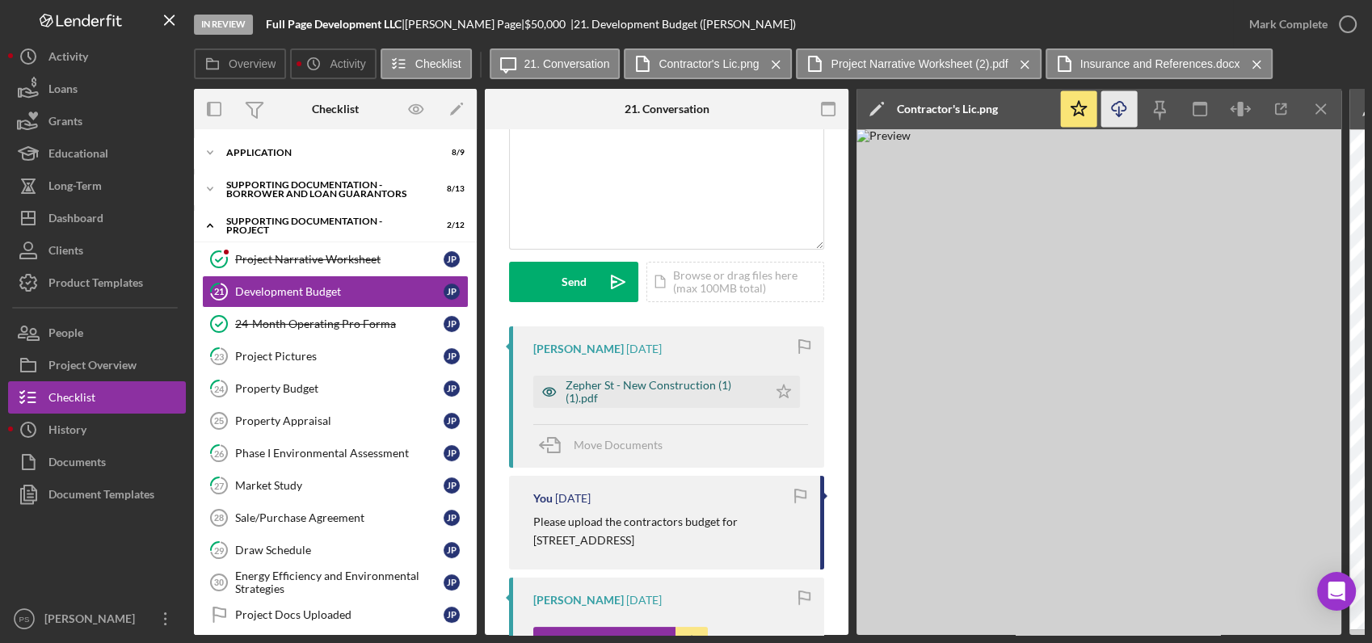
click at [648, 390] on div "Zepher St - New Construction (1) (1).pdf" at bounding box center [663, 392] width 194 height 26
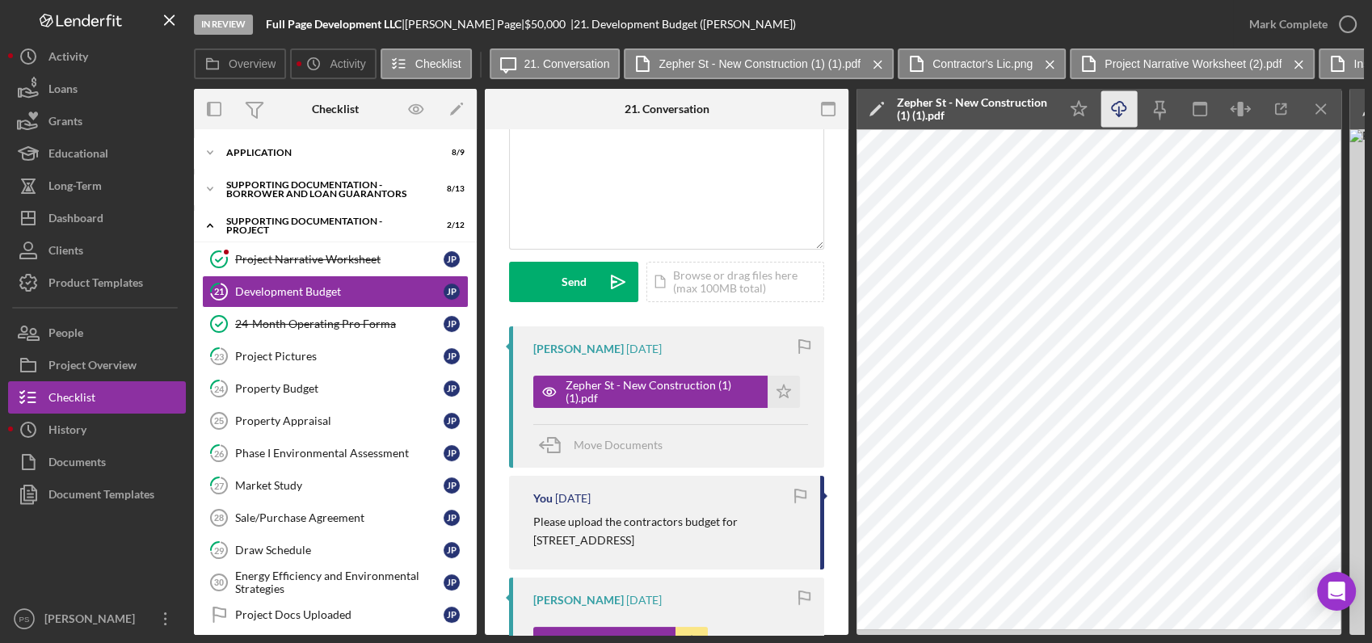
click at [1116, 111] on icon "Icon/Download" at bounding box center [1119, 109] width 36 height 36
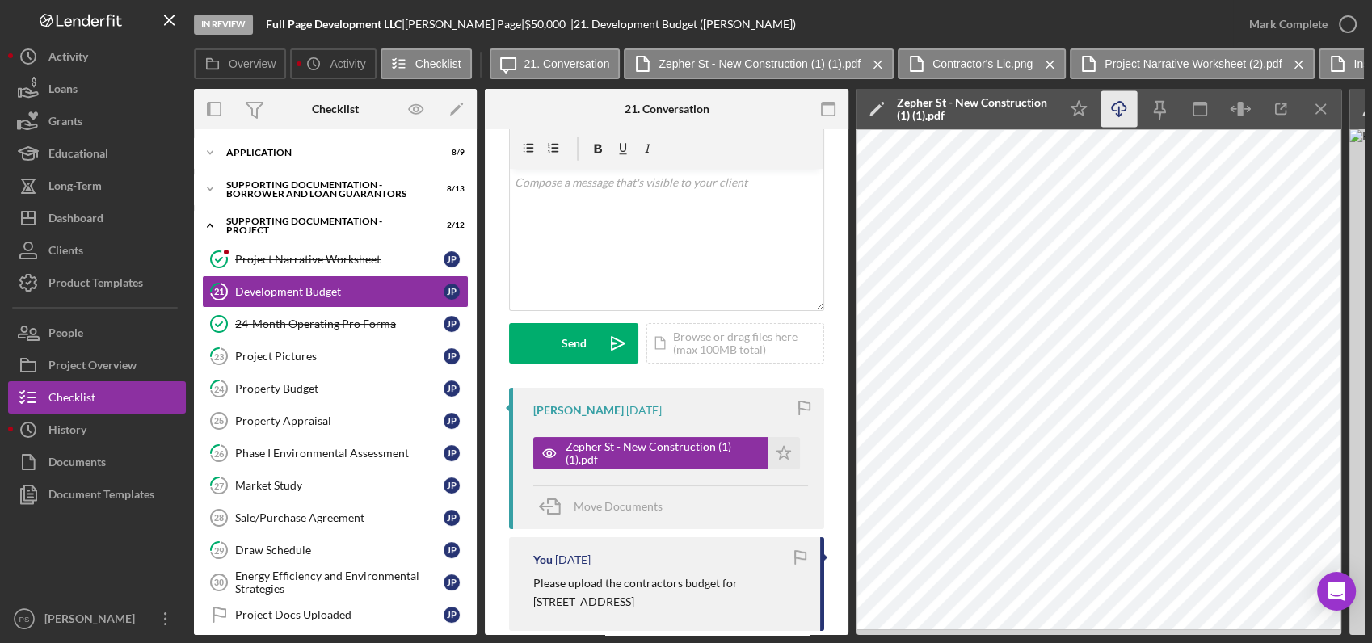
scroll to position [0, 0]
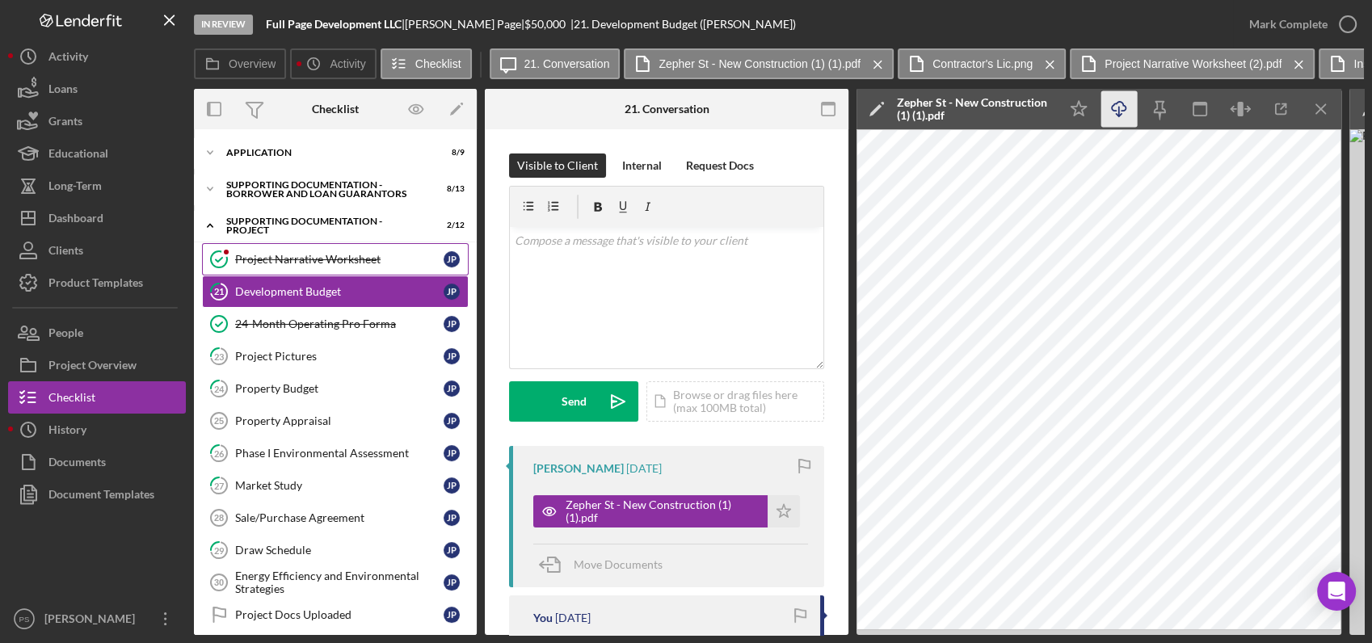
click at [349, 260] on div "Project Narrative Worksheet" at bounding box center [339, 259] width 208 height 13
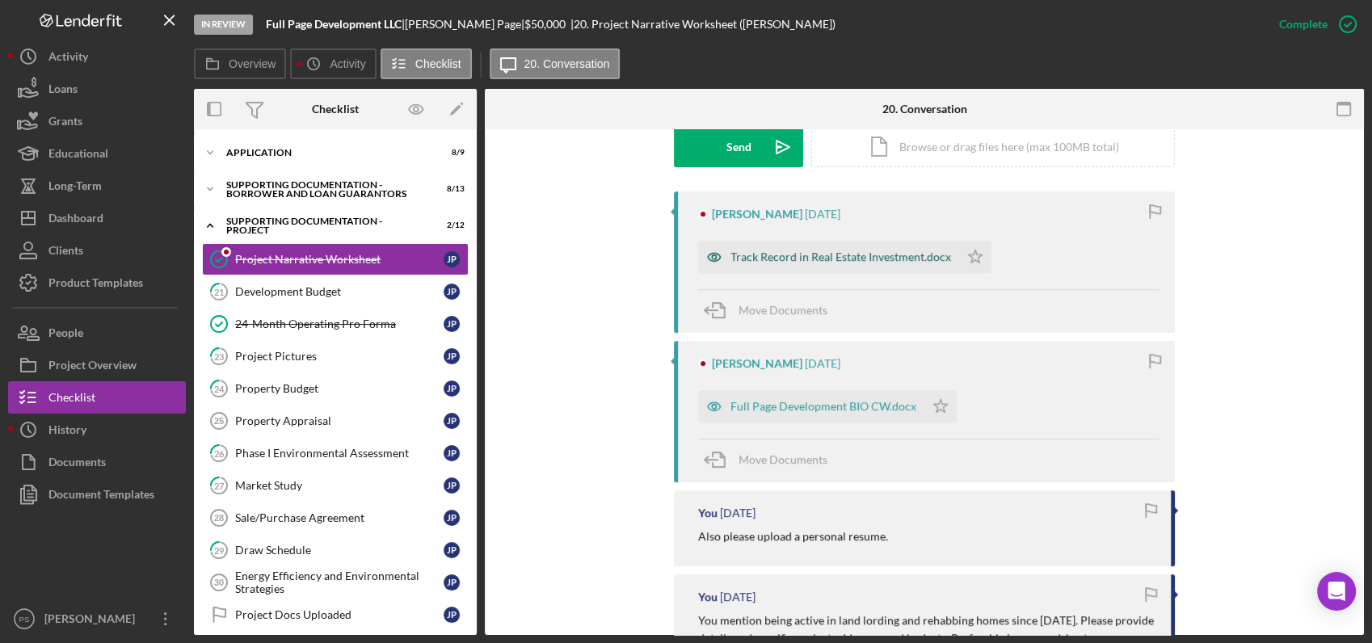
scroll to position [478, 0]
click at [842, 403] on div "Full Page Development BIO CW.docx" at bounding box center [823, 404] width 186 height 13
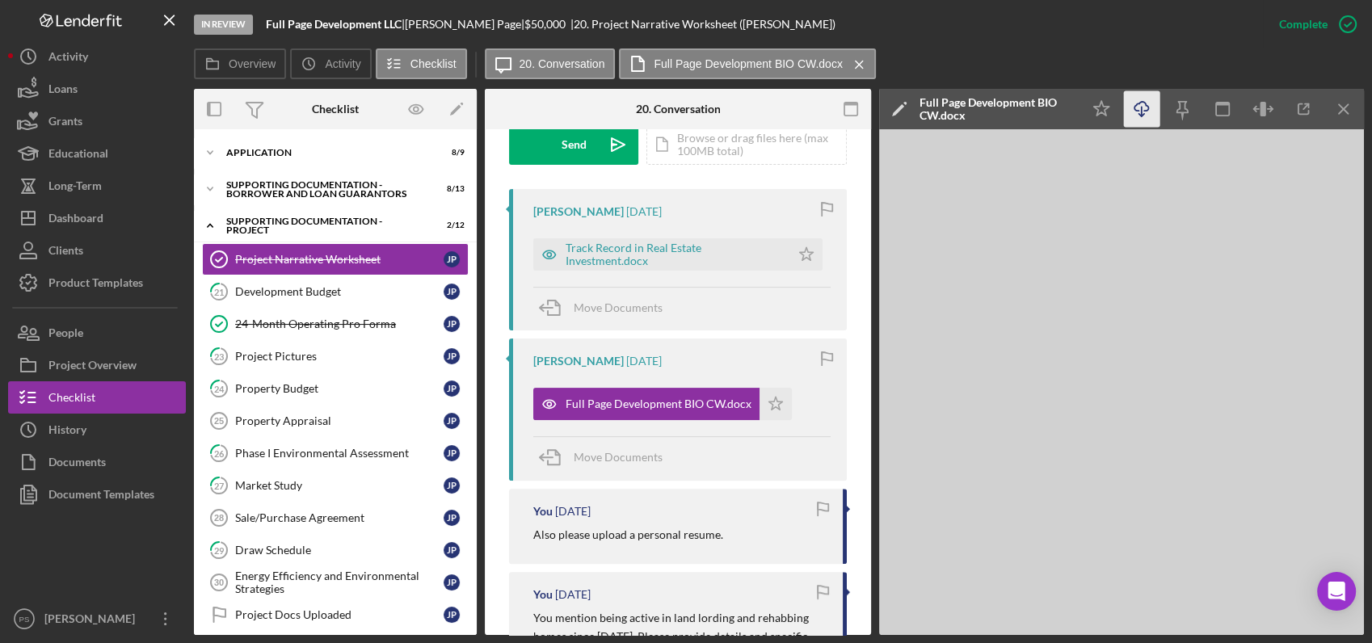
click at [1142, 112] on icon "Icon/Download" at bounding box center [1142, 109] width 36 height 36
click at [662, 255] on div "Track Record in Real Estate Investment.docx" at bounding box center [674, 255] width 217 height 26
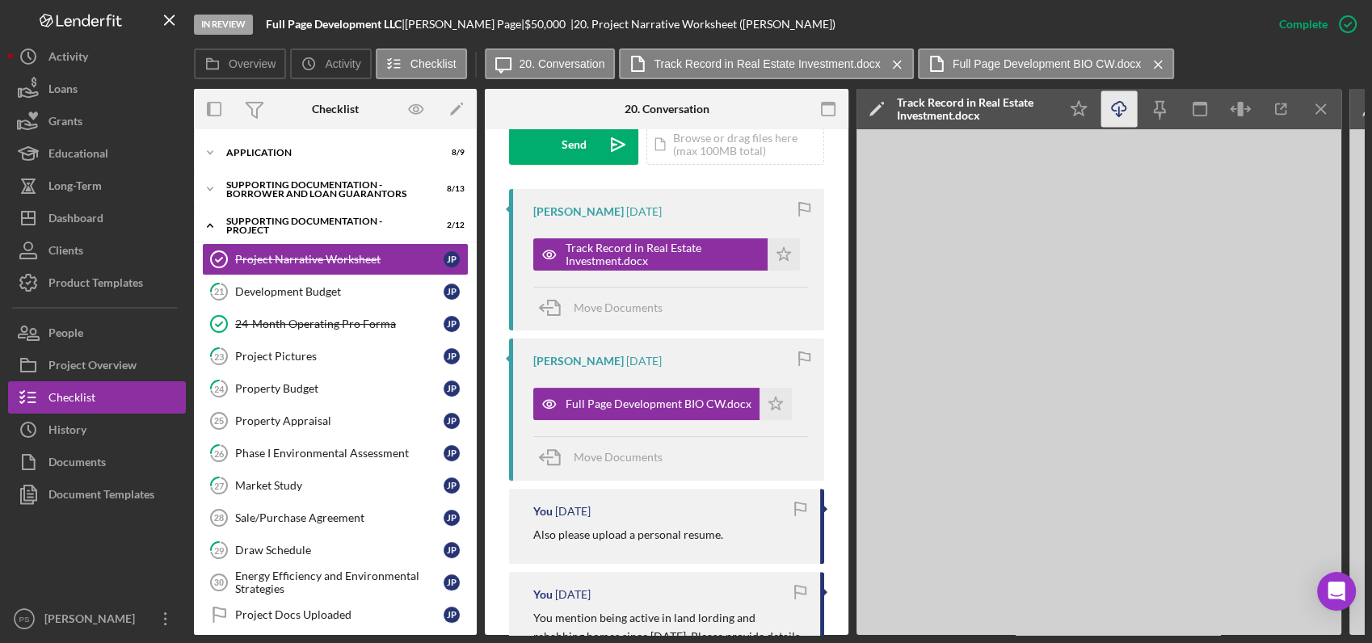
click at [1120, 109] on icon "Icon/Download" at bounding box center [1119, 109] width 36 height 36
click at [769, 403] on icon "Icon/Star" at bounding box center [775, 404] width 32 height 32
click at [777, 259] on polygon "button" at bounding box center [784, 253] width 14 height 13
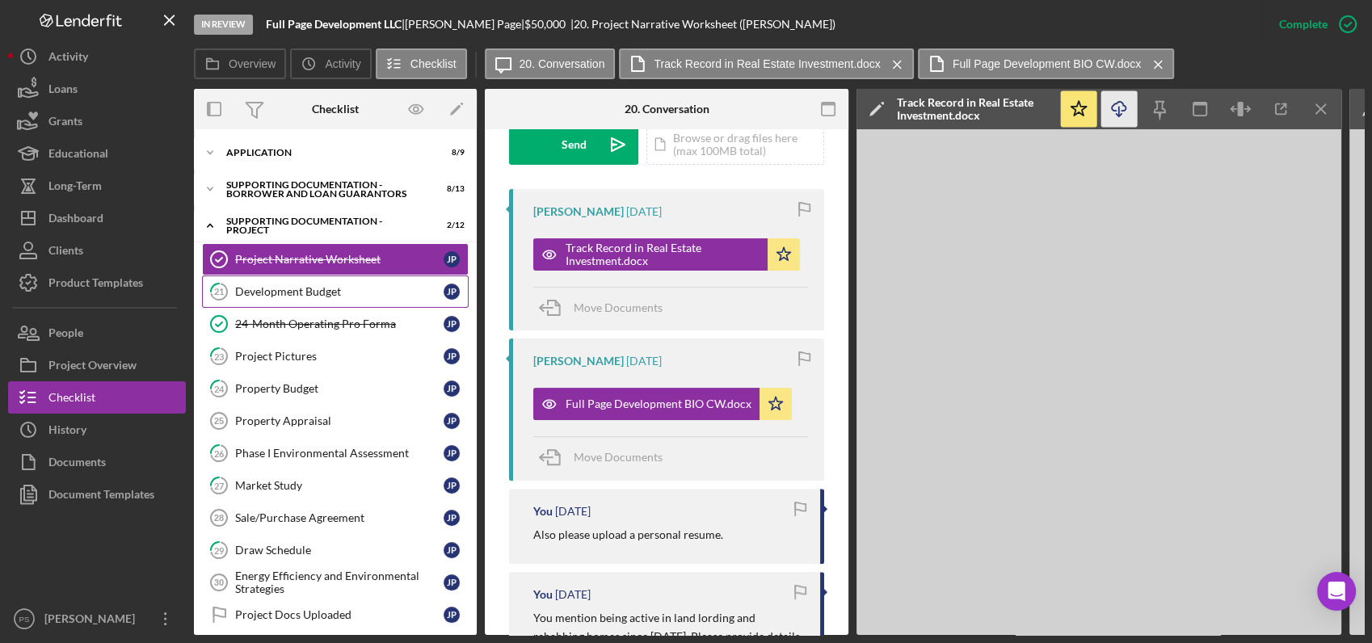
click at [318, 291] on div "Development Budget" at bounding box center [339, 291] width 208 height 13
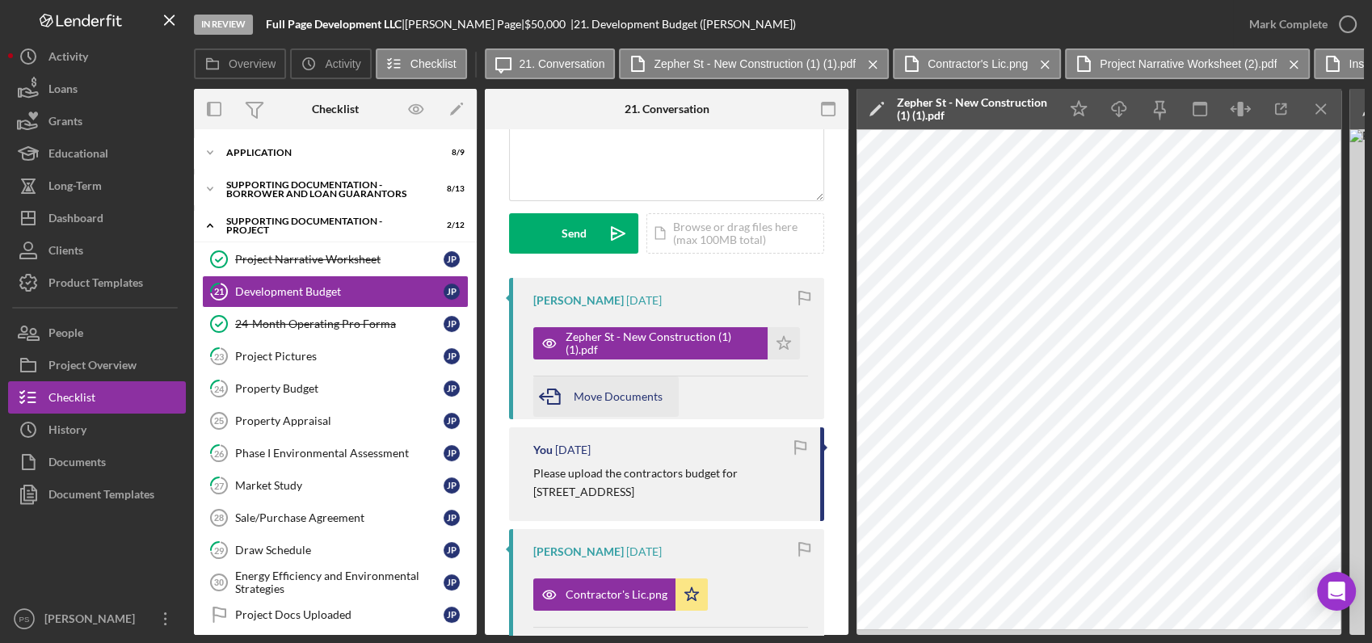
scroll to position [239, 0]
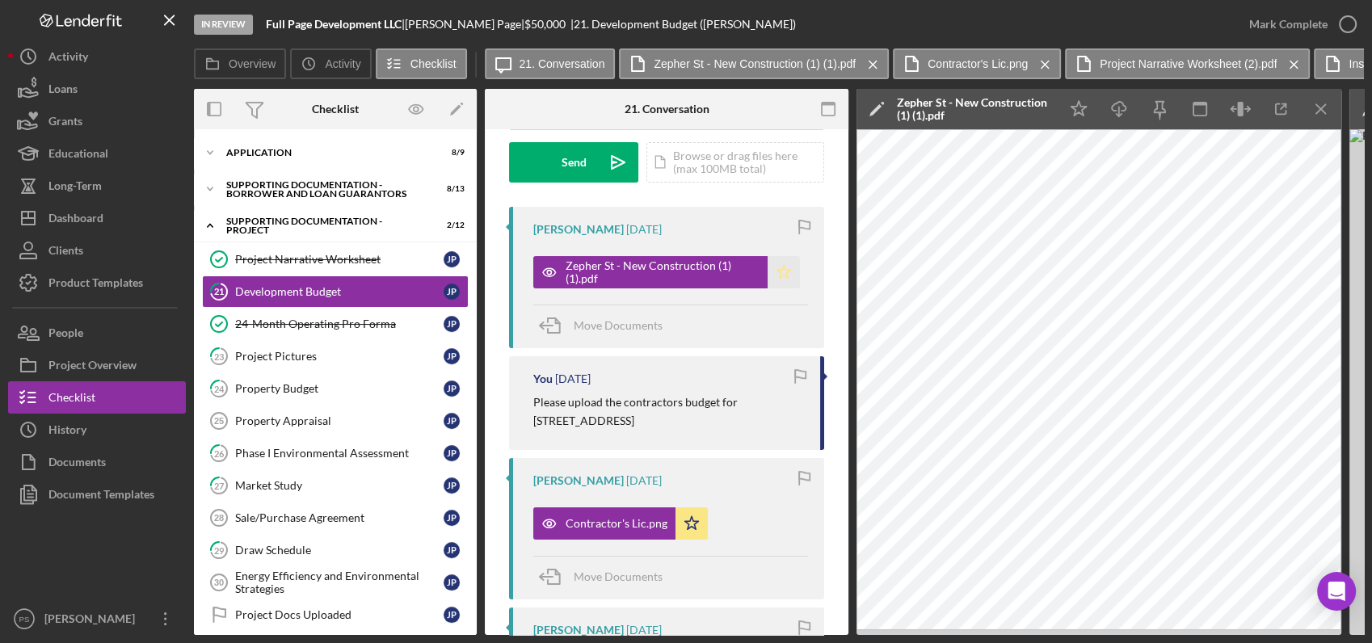
click at [777, 269] on polygon "button" at bounding box center [784, 271] width 14 height 13
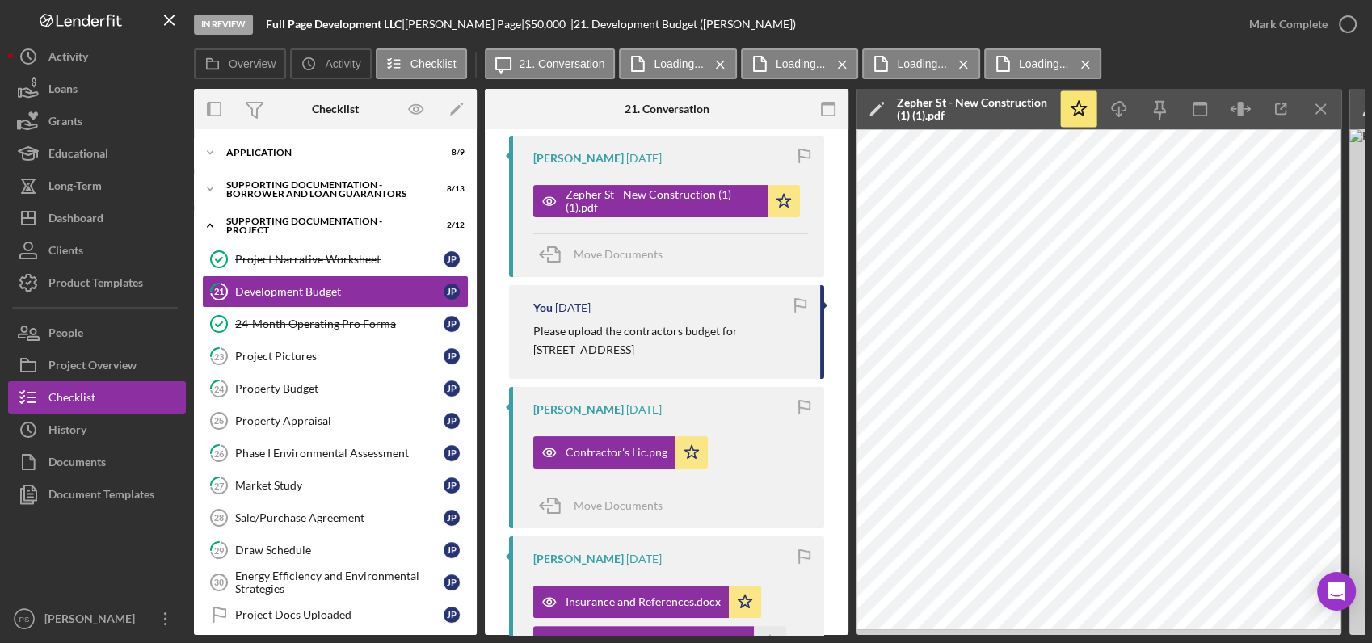
scroll to position [299, 0]
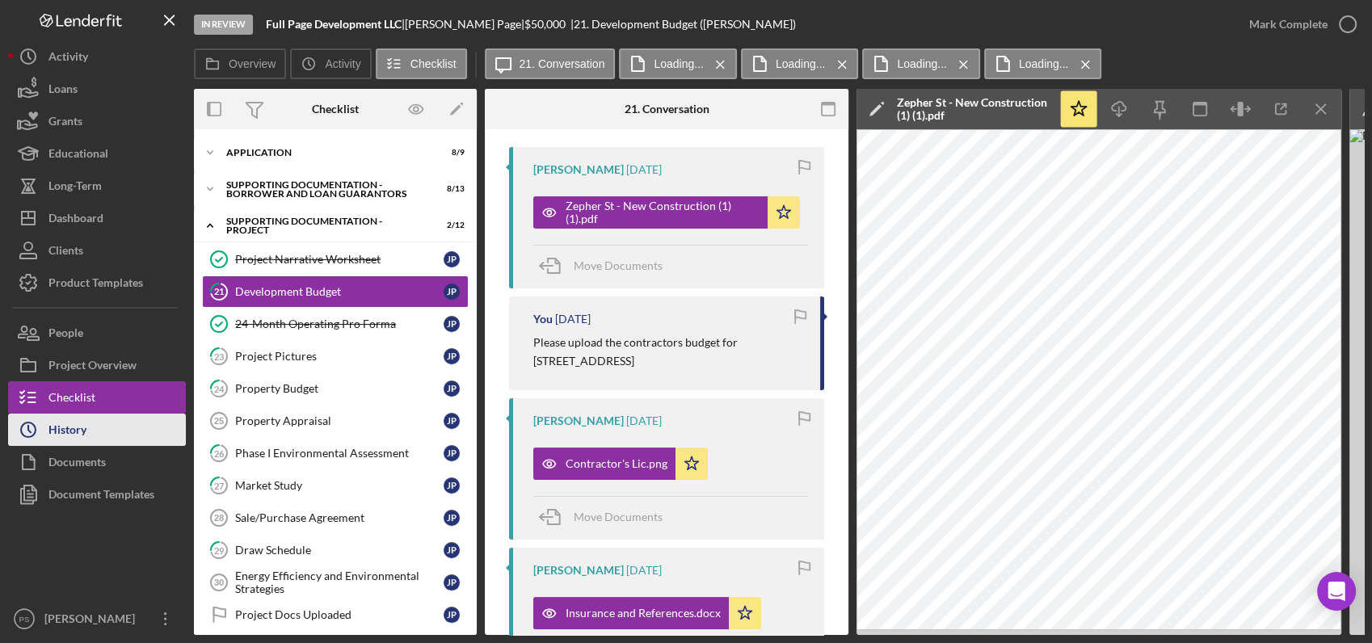
click at [83, 427] on div "History" at bounding box center [67, 432] width 38 height 36
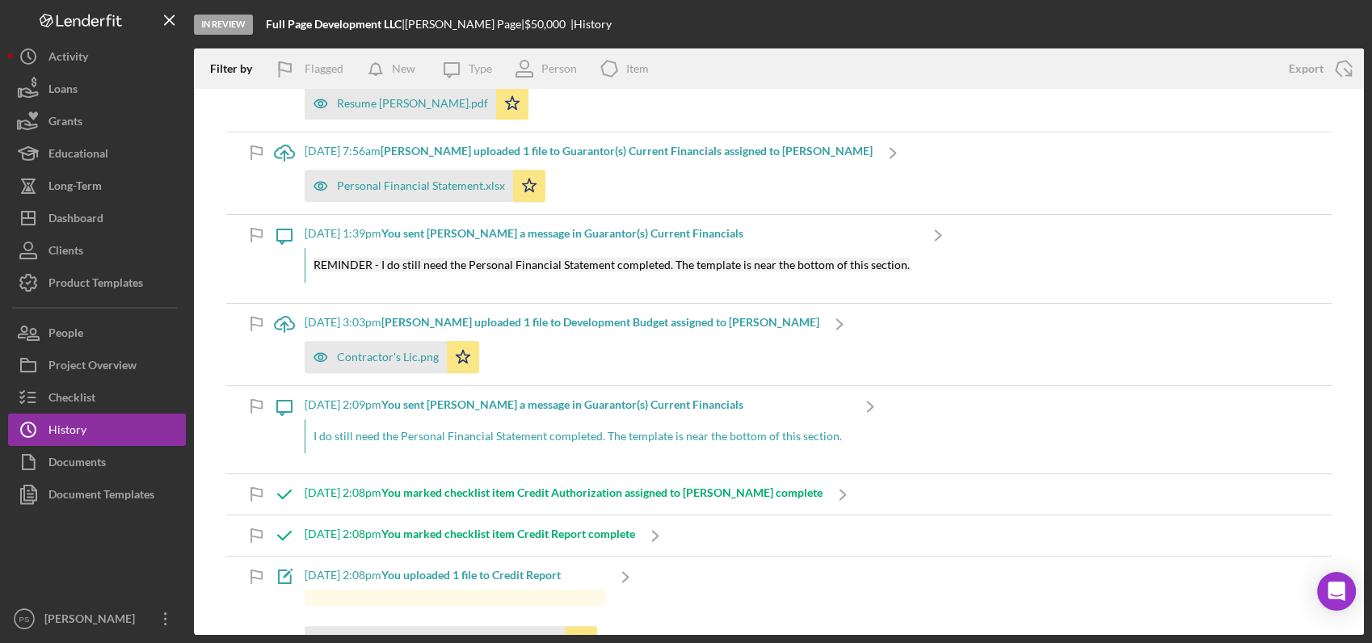
scroll to position [1018, 0]
click at [113, 398] on button "Checklist" at bounding box center [97, 397] width 178 height 32
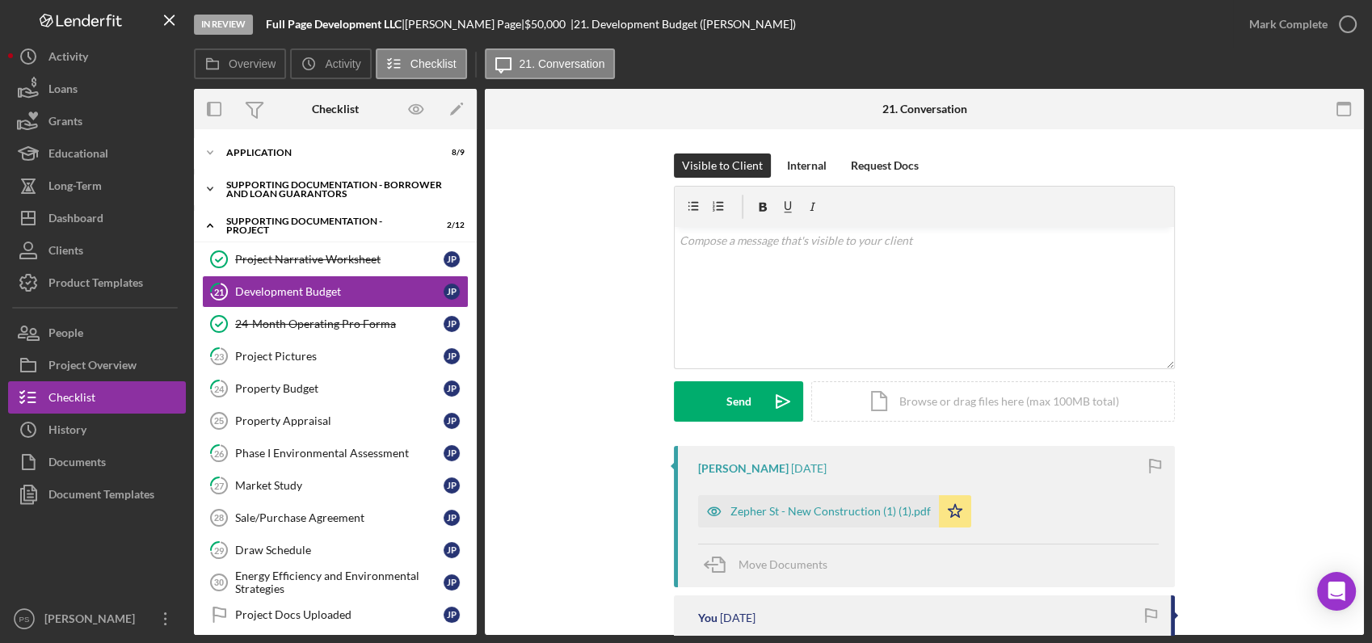
click at [210, 187] on icon "Icon/Expander" at bounding box center [210, 189] width 32 height 32
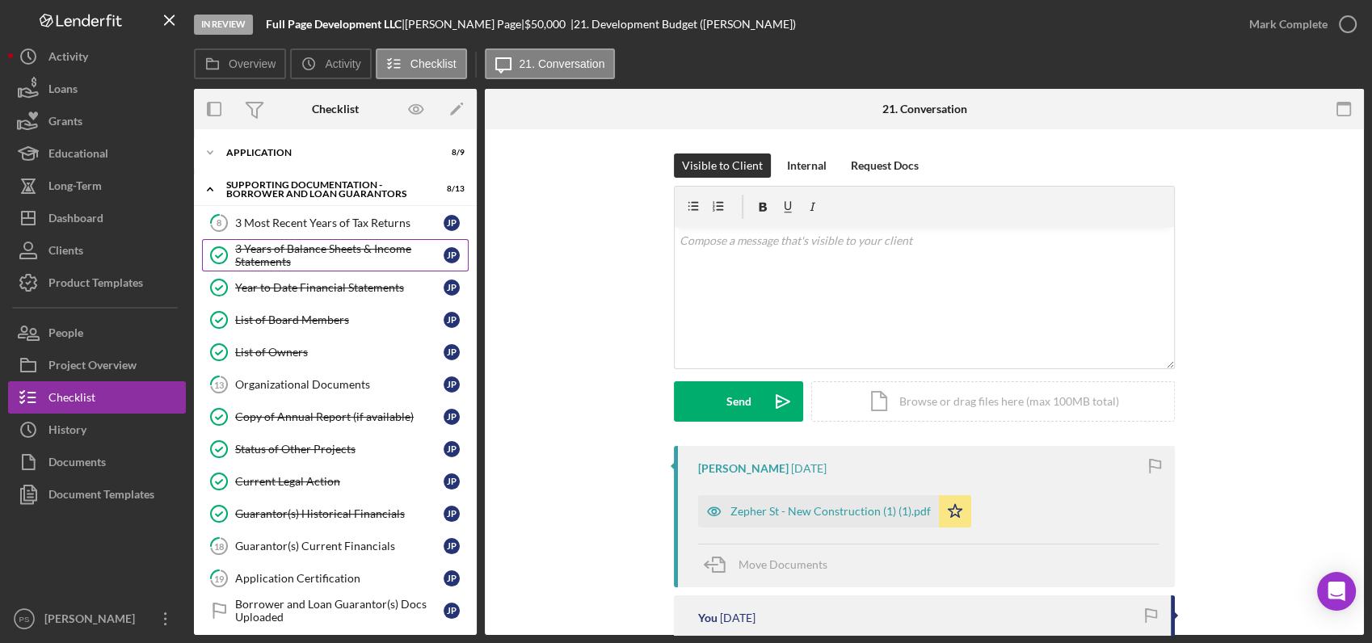
click at [361, 253] on div "3 Years of Balance Sheets & Income Statements" at bounding box center [339, 255] width 208 height 26
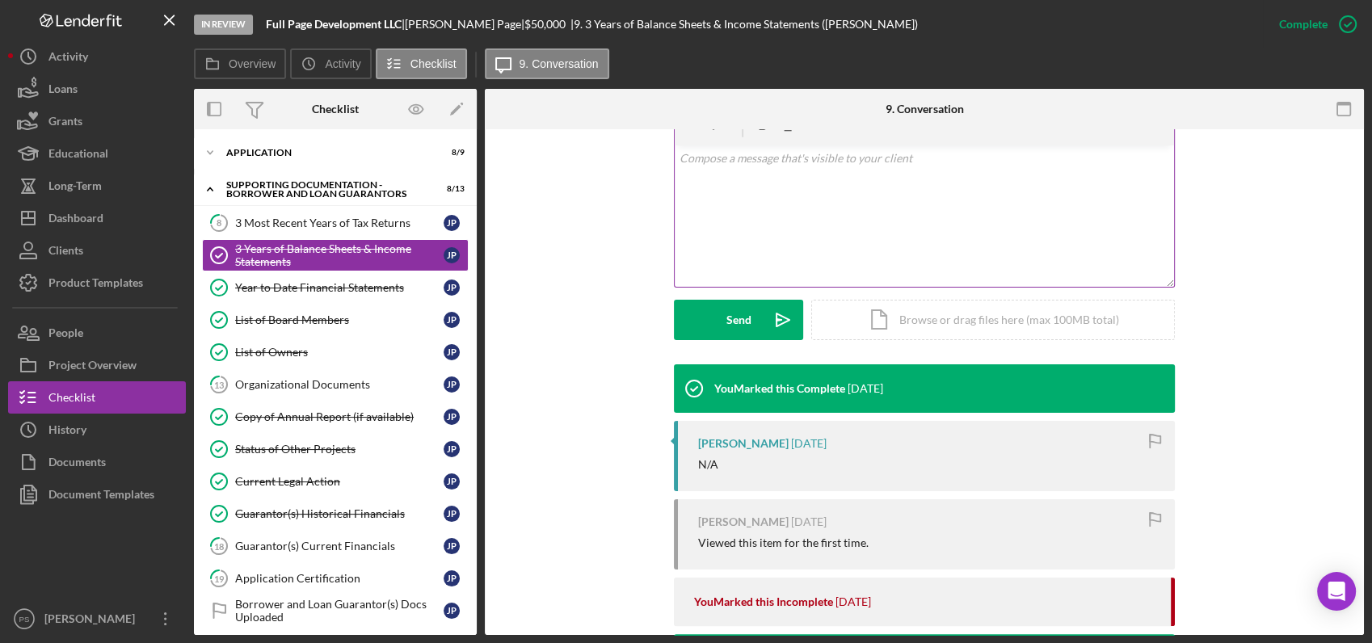
scroll to position [359, 0]
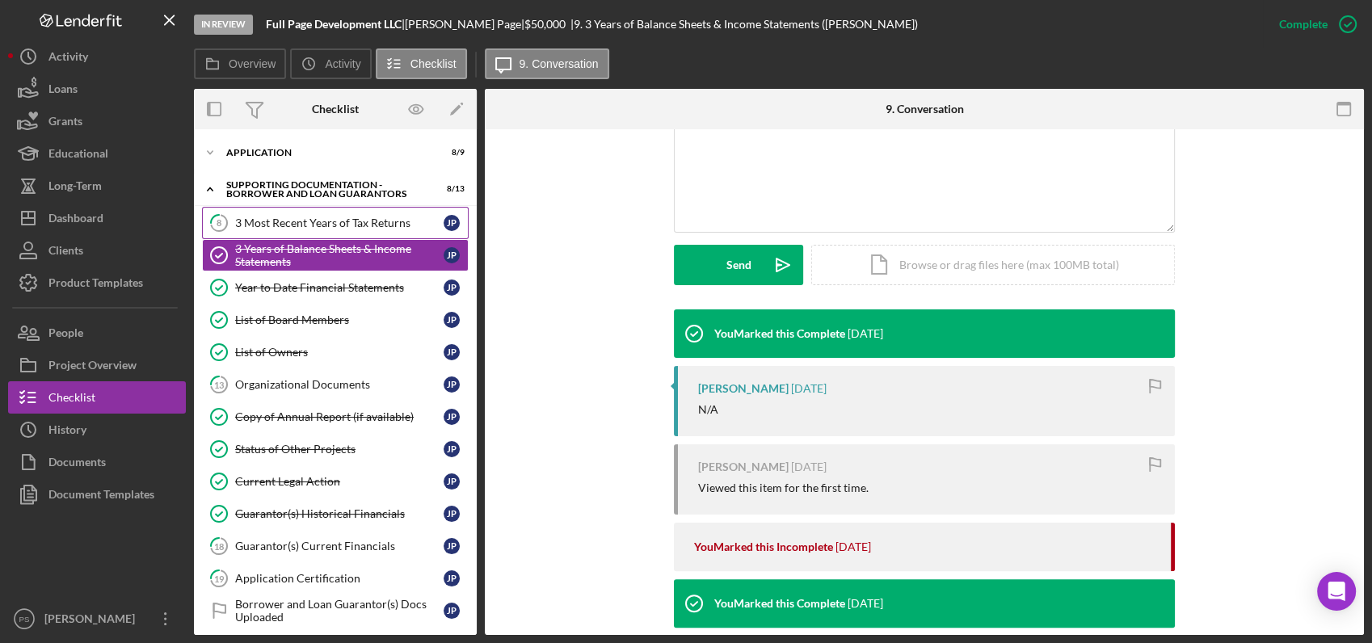
click at [331, 226] on div "3 Most Recent Years of Tax Returns" at bounding box center [339, 223] width 208 height 13
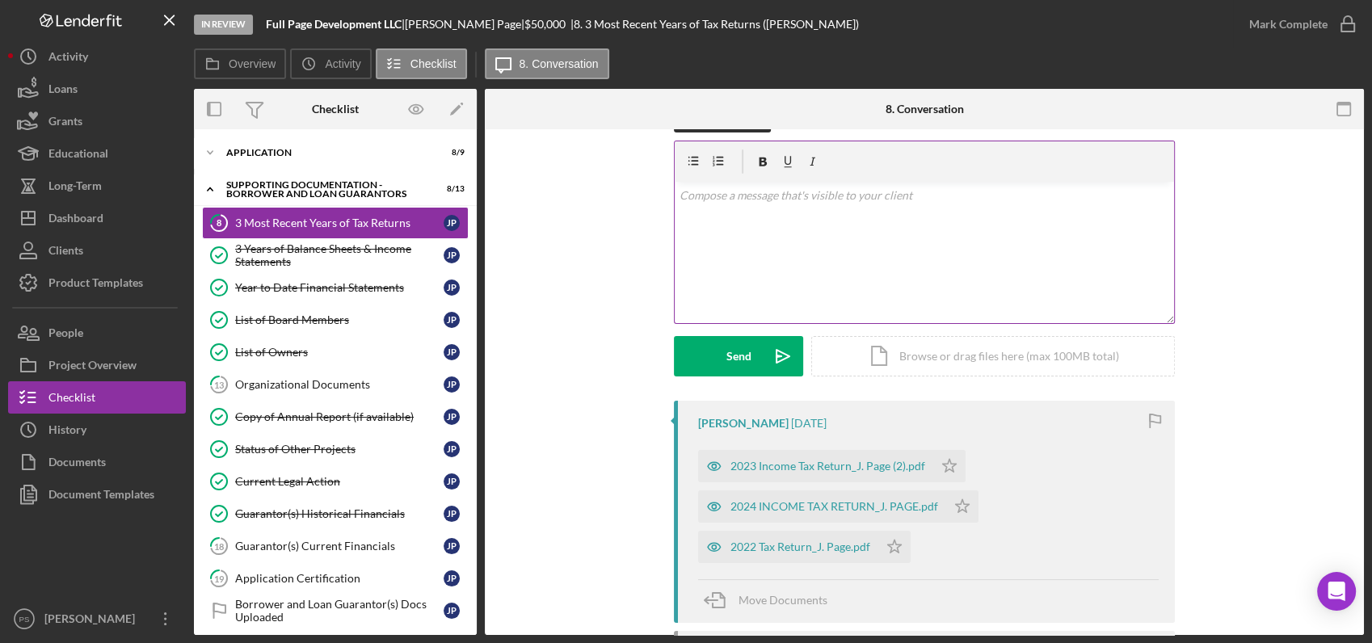
scroll to position [239, 0]
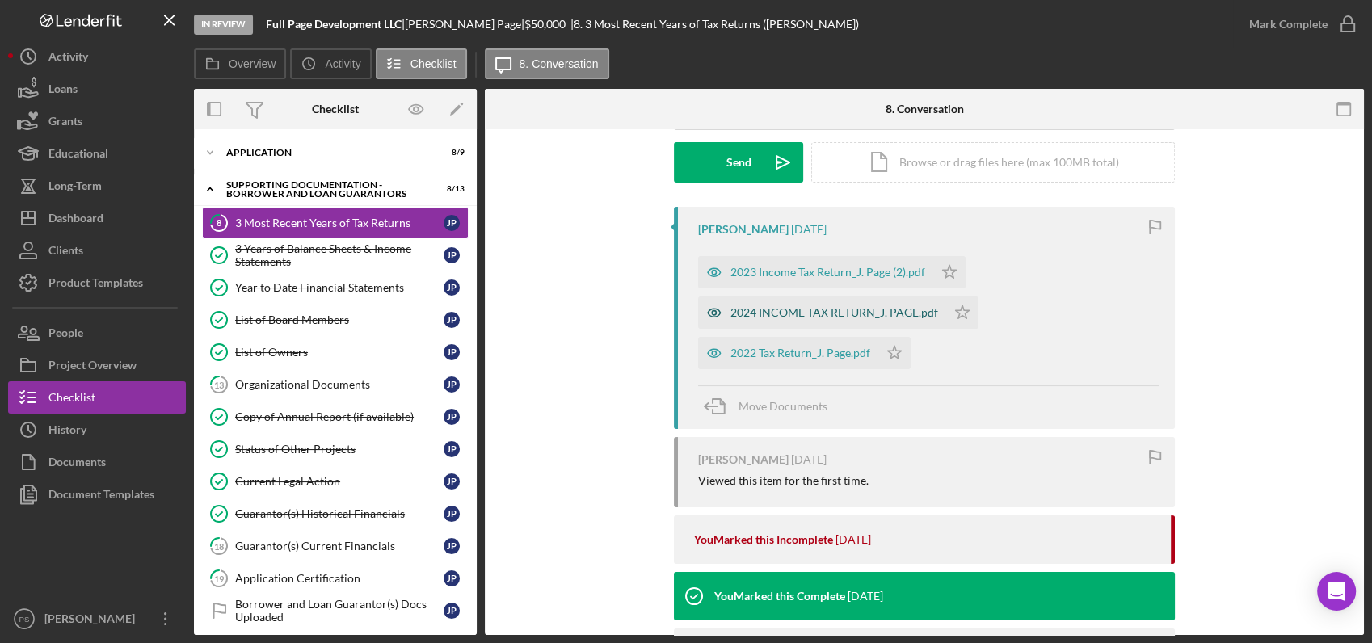
click at [877, 305] on div "2024 INCOME TAX RETURN_J. PAGE.pdf" at bounding box center [822, 312] width 248 height 32
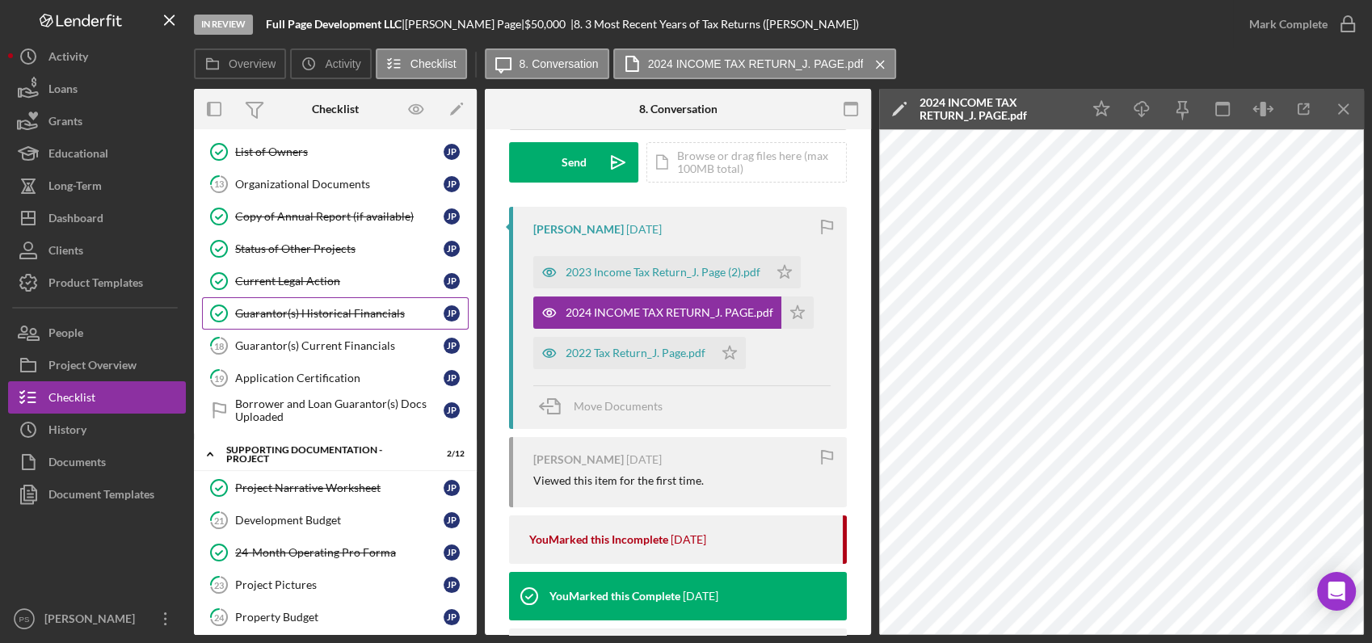
scroll to position [179, 0]
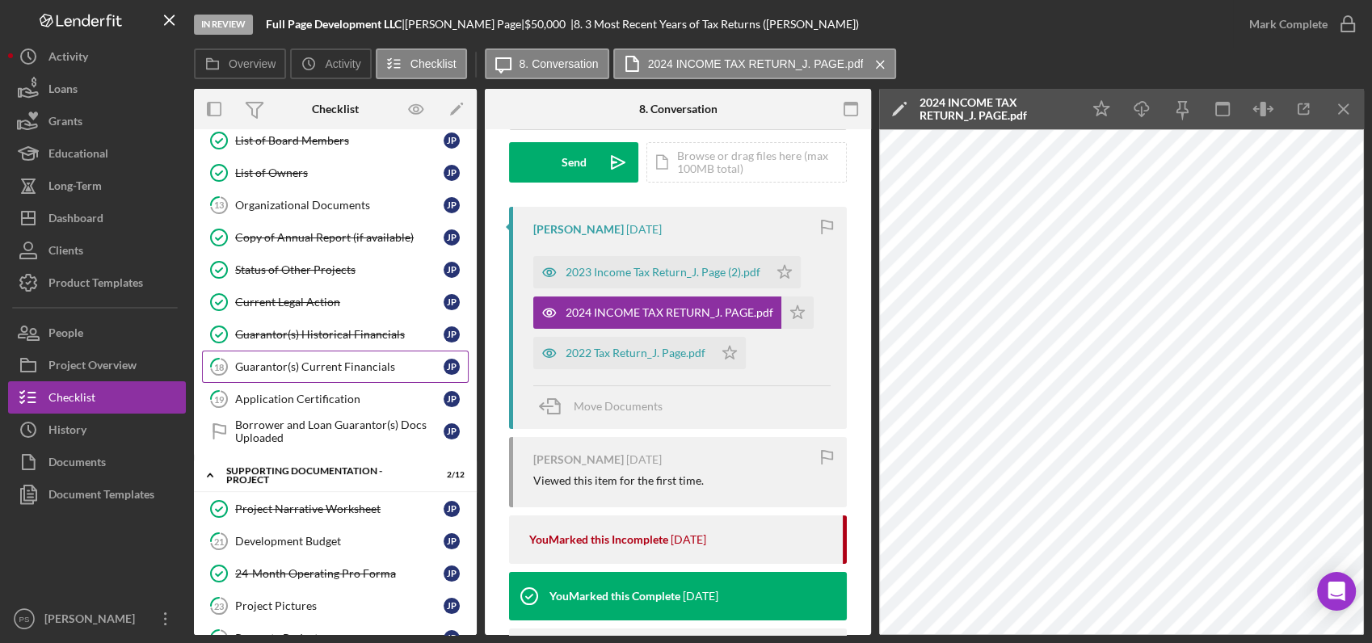
click at [342, 355] on link "18 Guarantor(s) Current Financials J P" at bounding box center [335, 367] width 267 height 32
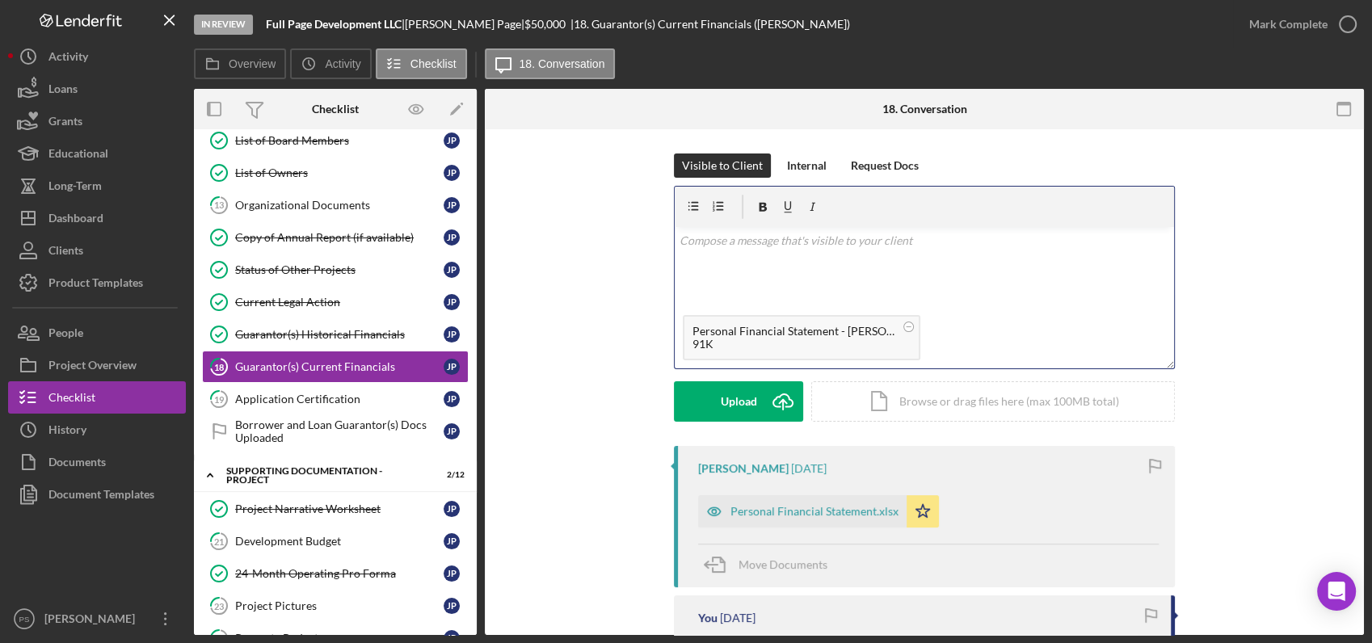
click at [811, 252] on div "v Color teal Color pink Remove color Add row above Add row below Add column bef…" at bounding box center [924, 267] width 499 height 80
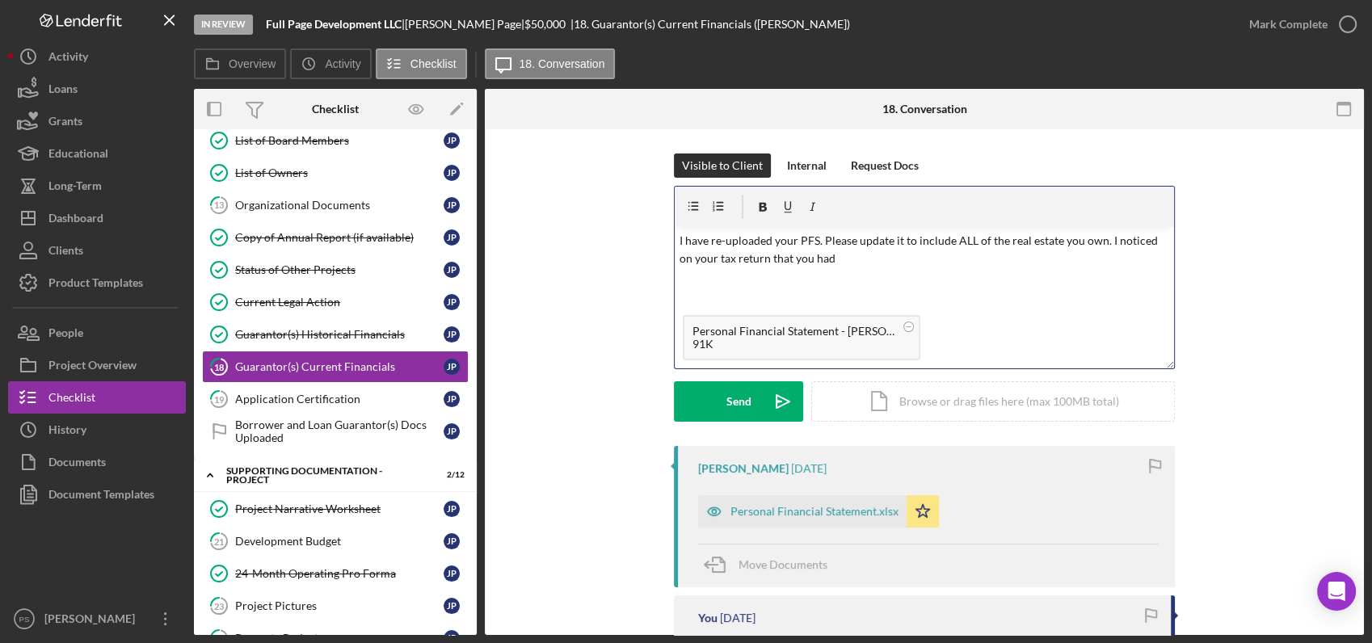
click at [873, 261] on p "I have re-uploaded your PFS. Please update it to include ALL of the real estate…" at bounding box center [924, 250] width 490 height 36
click at [1076, 258] on p "I have re-uploaded your PFS. Please update it to include ALL of the real estate…" at bounding box center [924, 259] width 490 height 54
drag, startPoint x: 1062, startPoint y: 288, endPoint x: 1022, endPoint y: 296, distance: 40.6
click at [1060, 288] on div "v Color teal Color pink Remove color Add row above Add row below Add column bef…" at bounding box center [924, 267] width 499 height 80
click at [778, 276] on p "I have re-uploaded your PFS. Please update it to include ALL of the real estate…" at bounding box center [924, 259] width 490 height 54
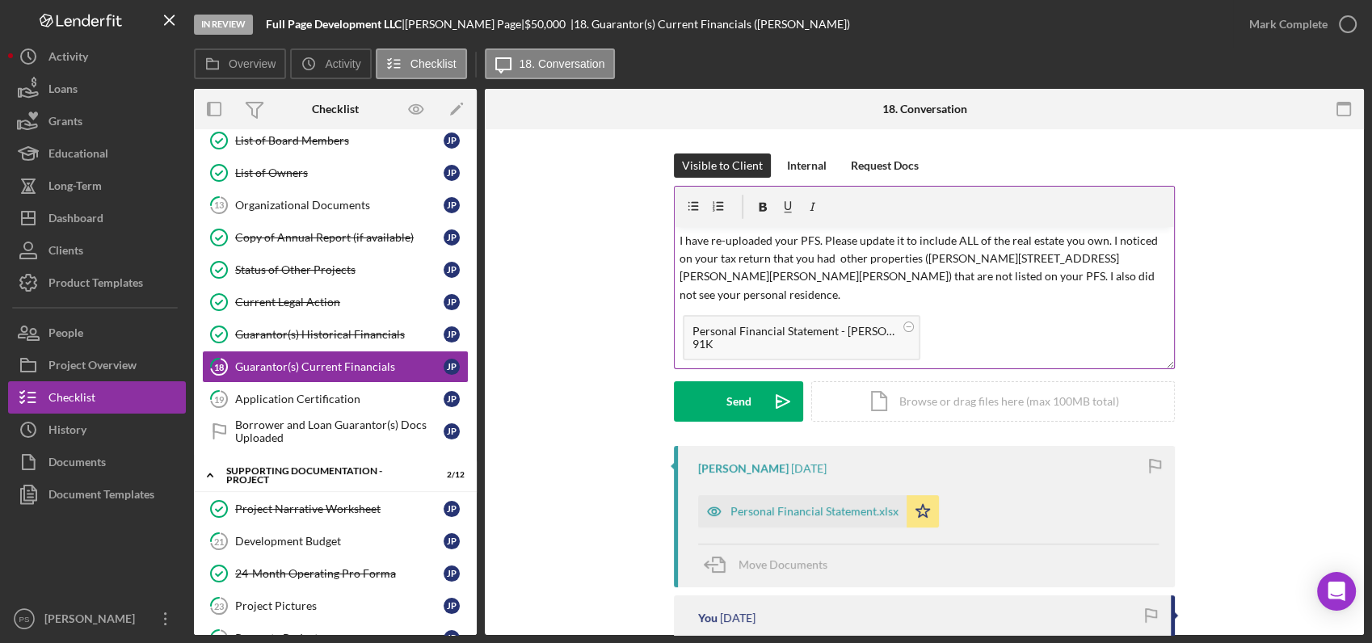
click at [839, 288] on p "I have re-uploaded your PFS. Please update it to include ALL of the real estate…" at bounding box center [924, 268] width 490 height 73
click at [784, 293] on p "I have re-uploaded your PFS. Please update it to include ALL of the real estate…" at bounding box center [924, 268] width 490 height 73
click at [878, 292] on p "I have re-uploaded your PFS. Please update it to include ALL of the real estate…" at bounding box center [924, 268] width 490 height 73
click at [1134, 297] on p "I have re-uploaded your PFS. Please update it to include ALL of the real estate…" at bounding box center [924, 277] width 490 height 90
click at [907, 325] on circle at bounding box center [909, 327] width 10 height 10
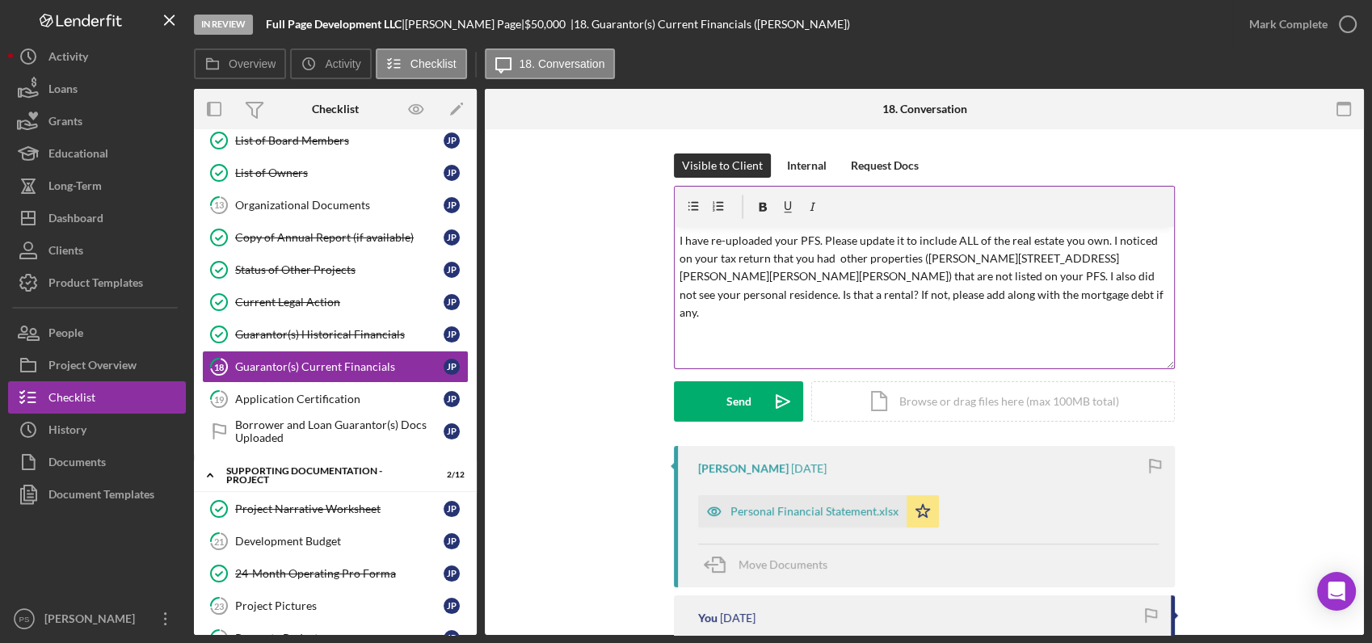
click at [1137, 297] on p "I have re-uploaded your PFS. Please update it to include ALL of the real estate…" at bounding box center [924, 277] width 490 height 90
click at [1064, 312] on p "I have re-uploaded your PFS. Please update it to include ALL of the real estate…" at bounding box center [924, 277] width 490 height 90
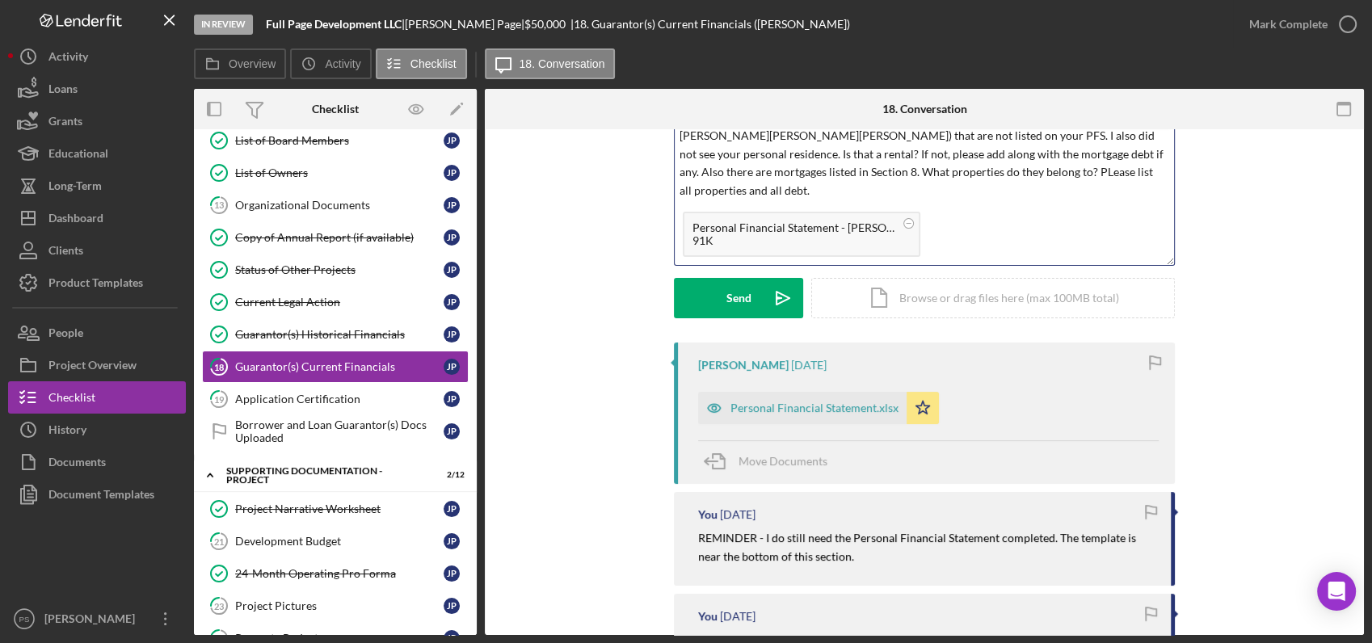
scroll to position [120, 0]
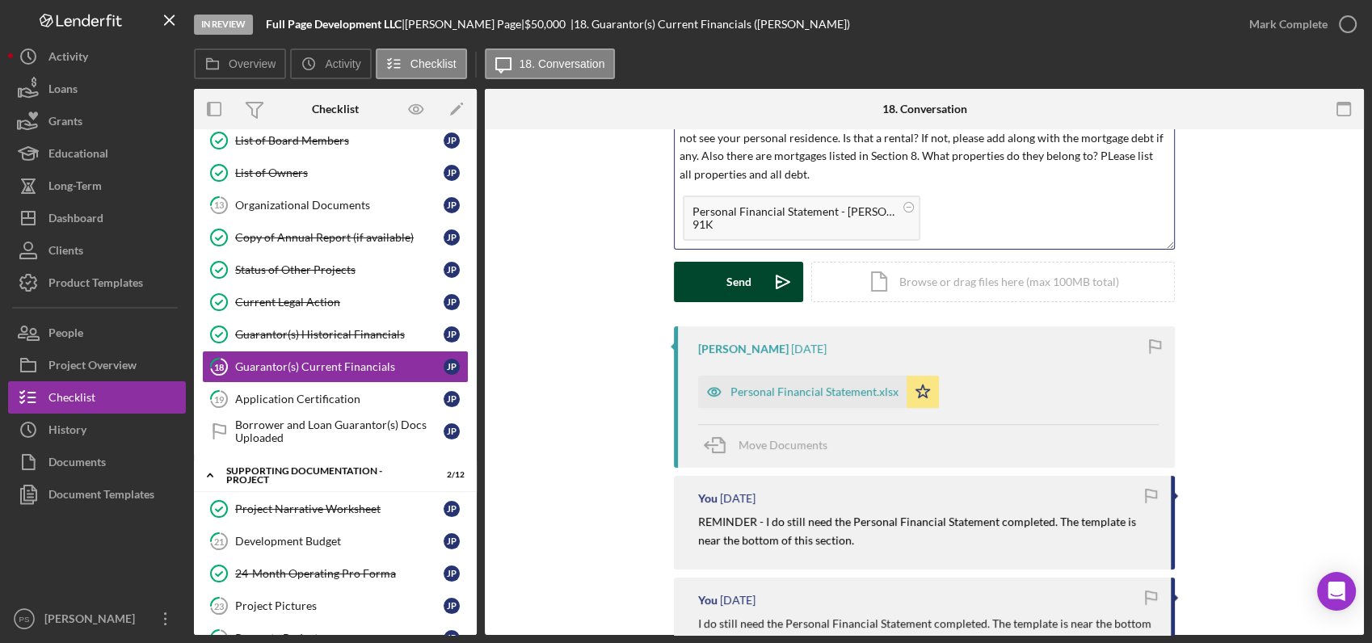
click at [771, 281] on icon "Icon/icon-invite-send" at bounding box center [783, 282] width 40 height 40
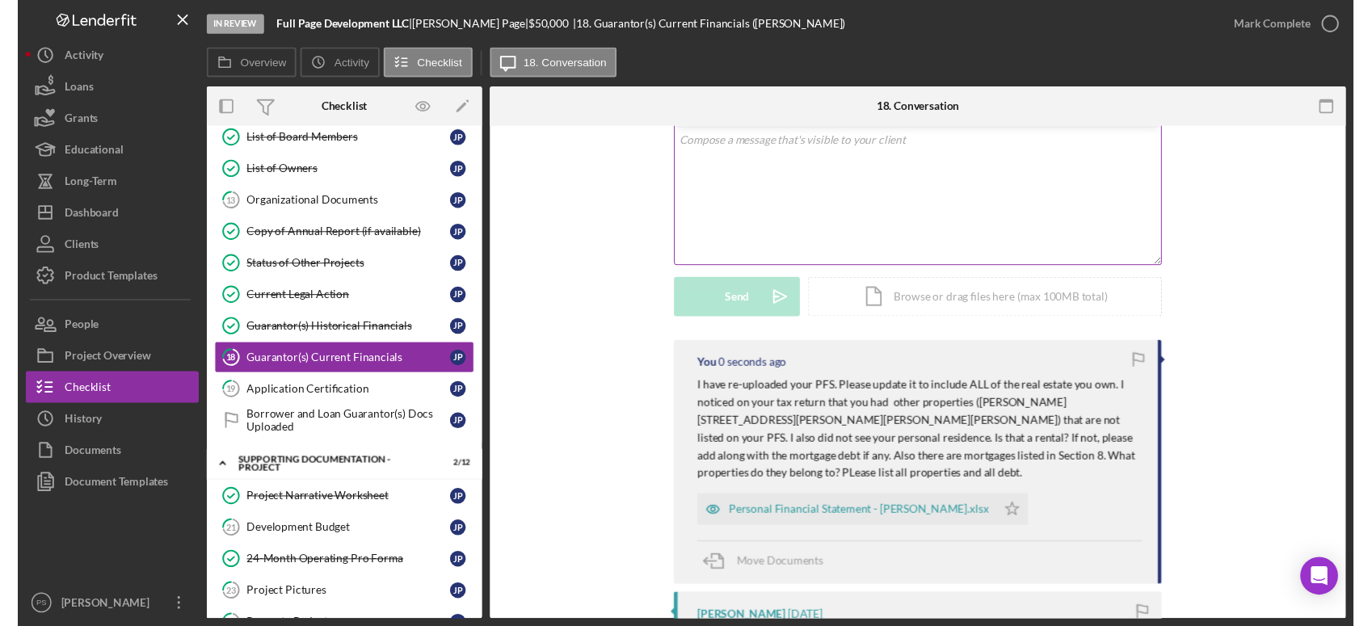
scroll to position [0, 0]
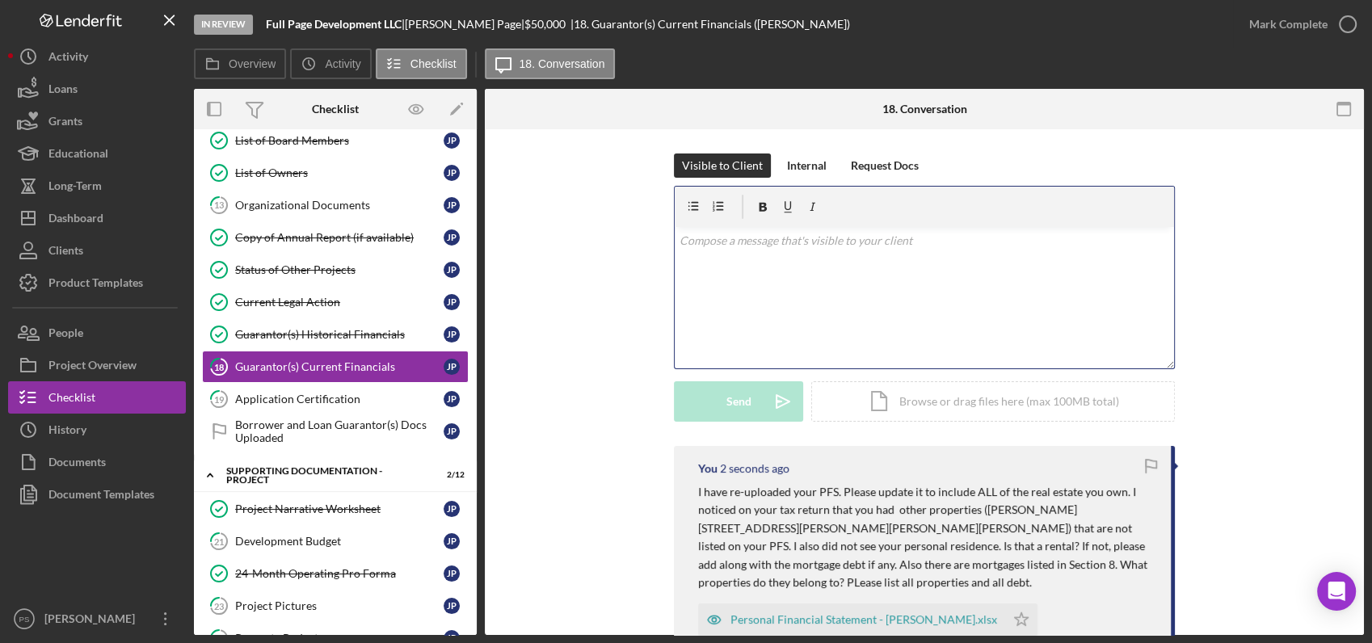
click at [797, 262] on div "v Color teal Color pink Remove color Add row above Add row below Add column bef…" at bounding box center [924, 297] width 499 height 141
click at [822, 242] on p "In addition," at bounding box center [924, 241] width 490 height 18
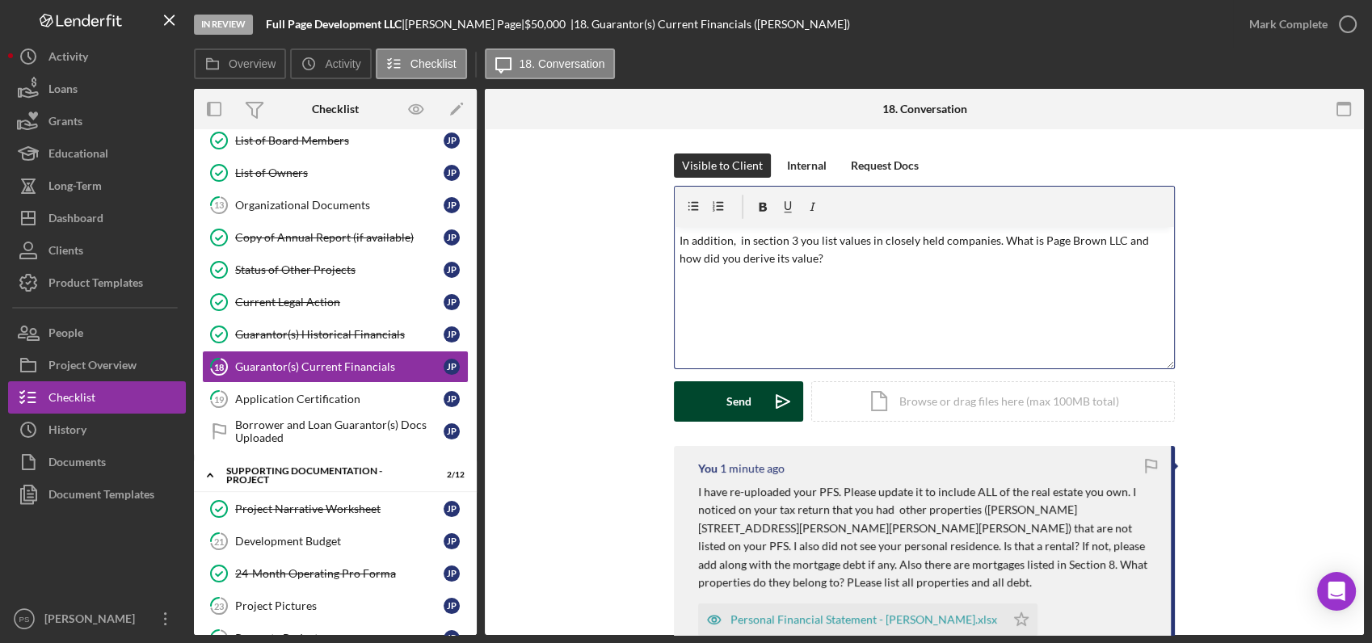
click at [863, 265] on p "In addition, in section 3 you list values in closely held companies. What is Pa…" at bounding box center [924, 250] width 490 height 36
click at [949, 285] on div "v Color teal Color pink Remove color Add row above Add row below Add column bef…" at bounding box center [924, 297] width 499 height 141
click at [719, 394] on button "Send Icon/icon-invite-send" at bounding box center [738, 401] width 129 height 40
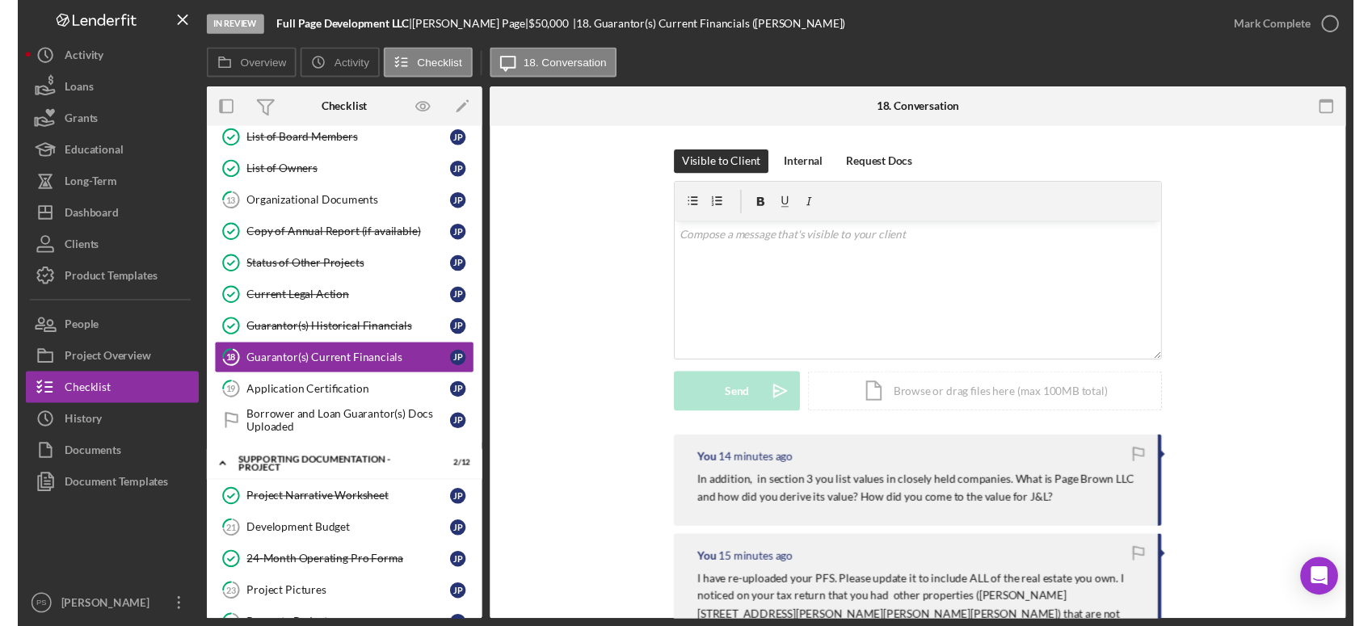
scroll to position [179, 0]
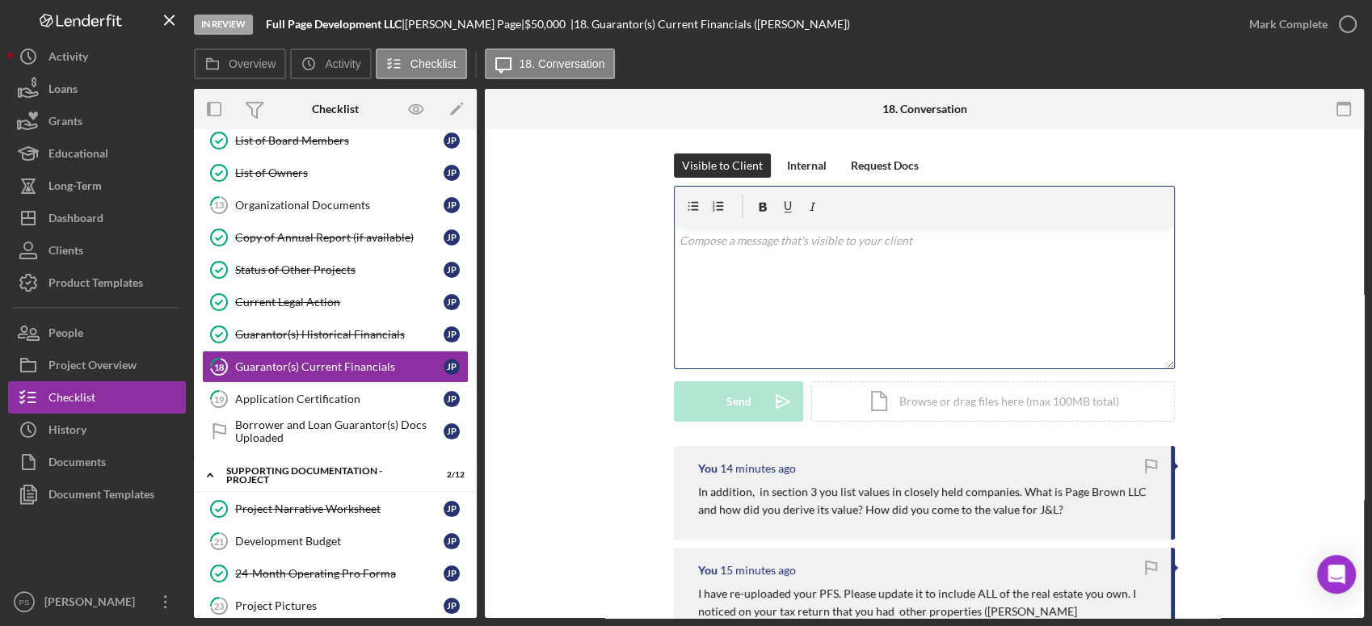
click at [723, 243] on p at bounding box center [924, 241] width 490 height 18
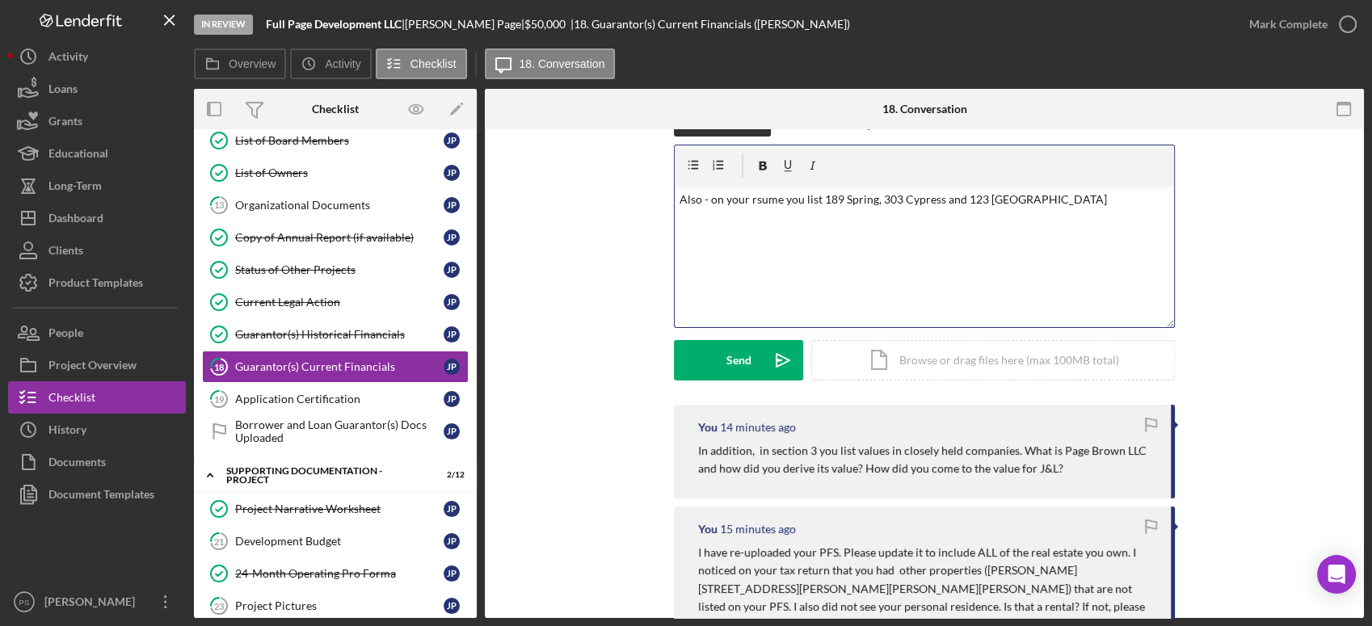
scroll to position [0, 0]
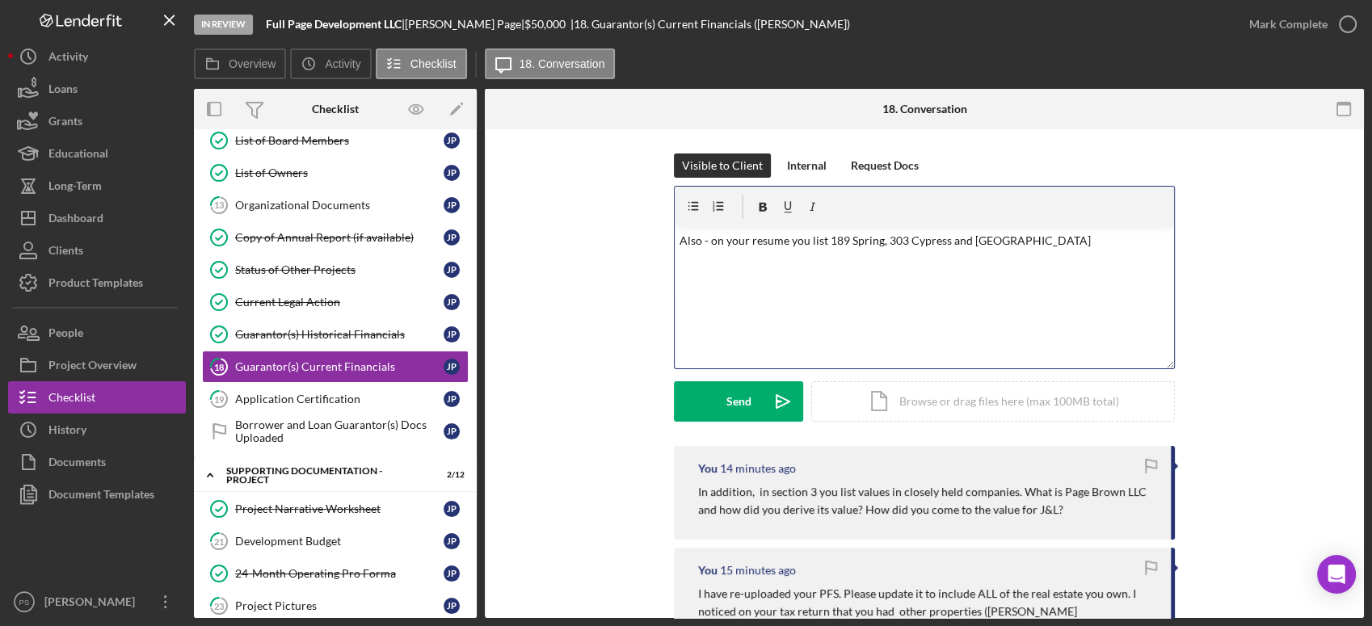
click at [1084, 236] on p "Also - on your resume you list 189 Spring, 303 Cypress and [GEOGRAPHIC_DATA]" at bounding box center [924, 241] width 490 height 18
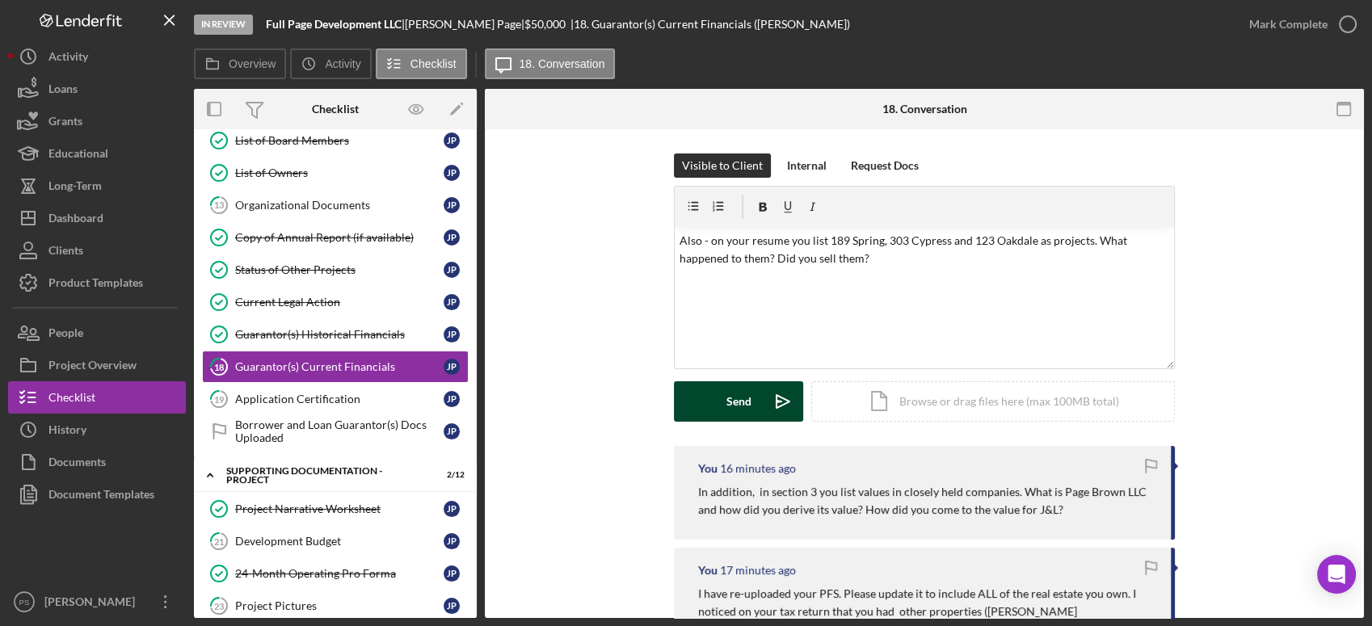
click at [729, 401] on div "Send" at bounding box center [738, 401] width 25 height 40
